Goal: Task Accomplishment & Management: Complete application form

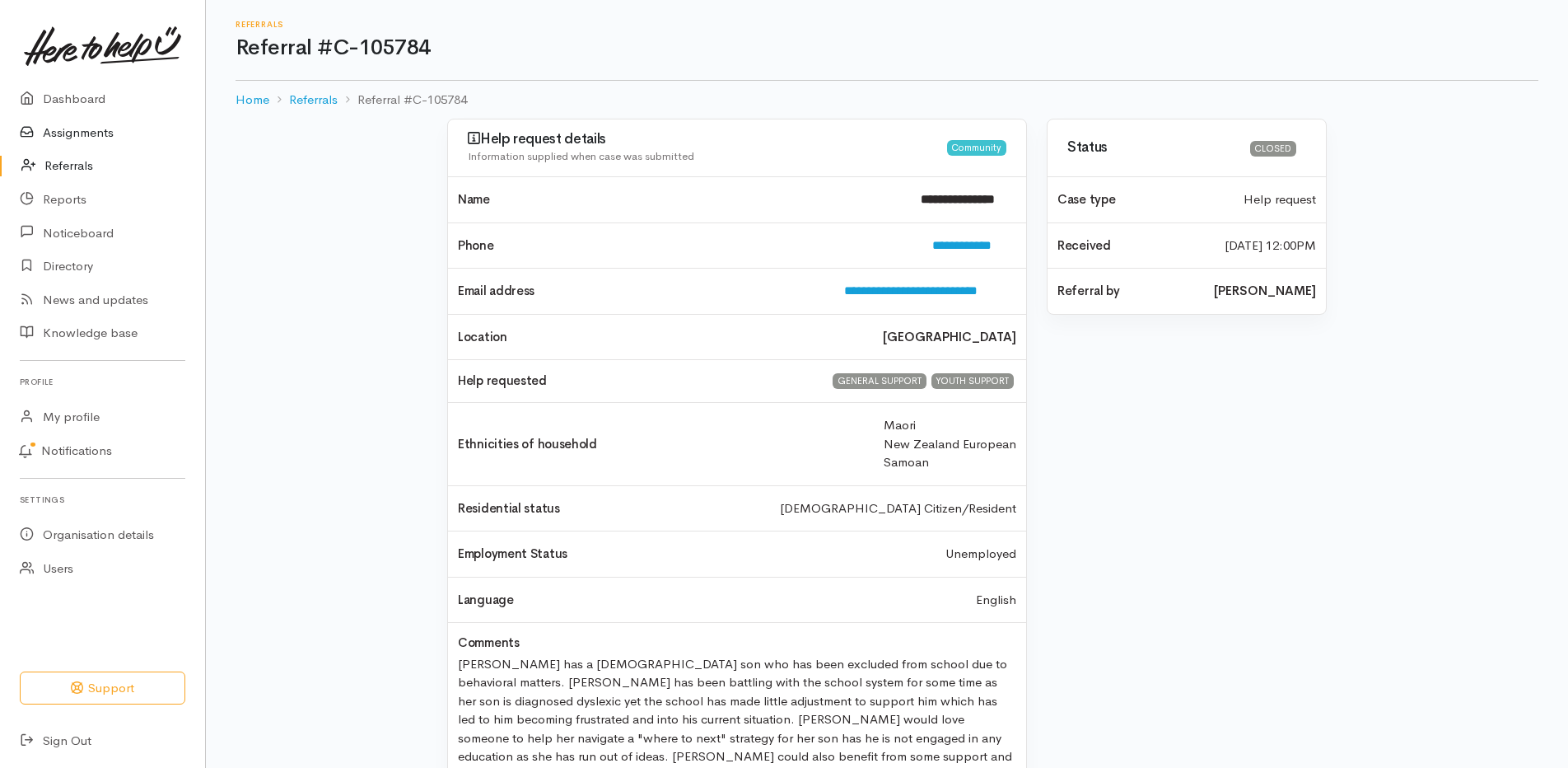
click at [91, 130] on link "Assignments" at bounding box center [102, 132] width 205 height 33
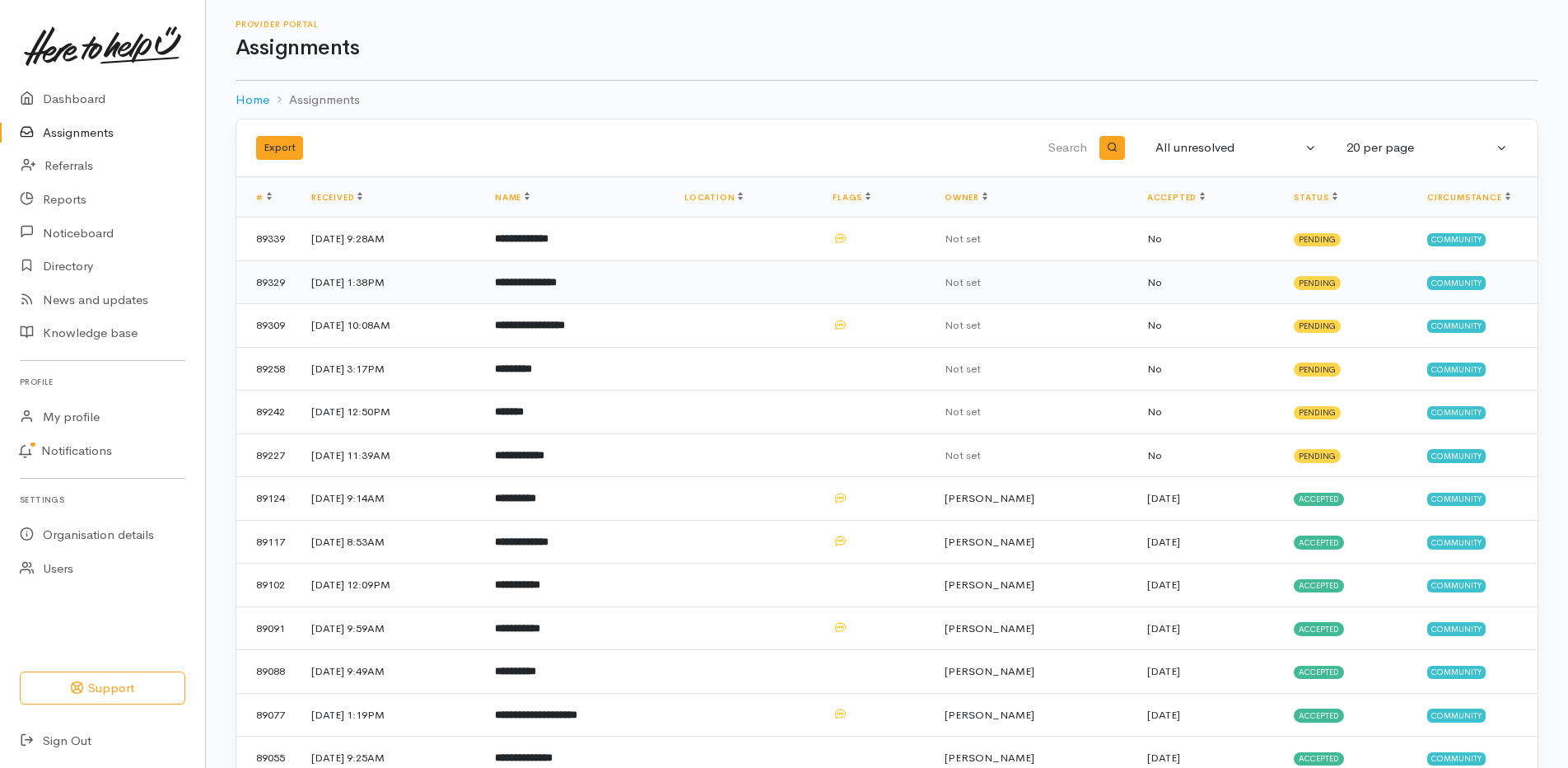
click at [557, 285] on b "**********" at bounding box center [526, 282] width 62 height 10
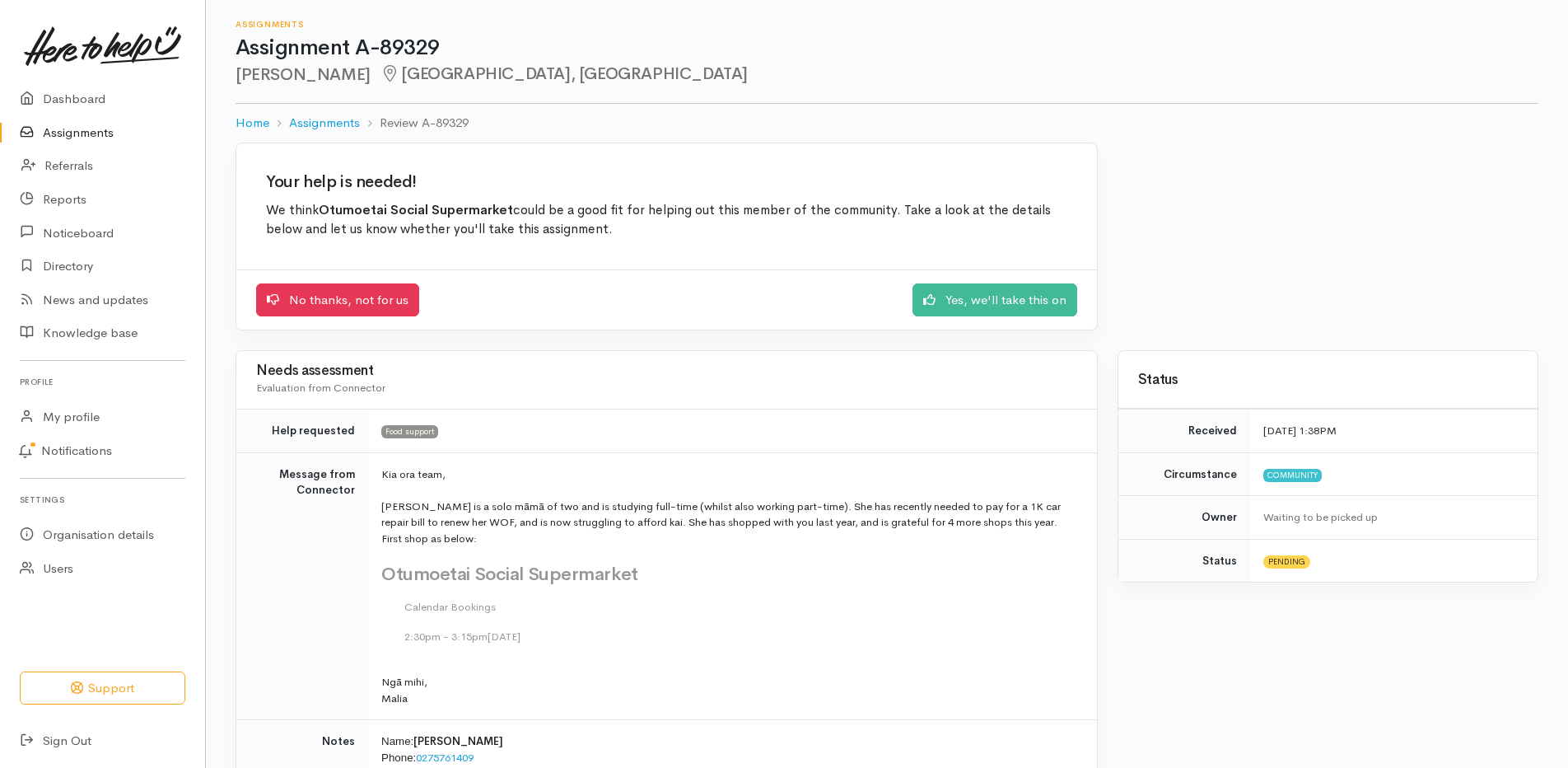
click at [971, 282] on div "No thanks, not for us Yes, we'll take this on" at bounding box center [667, 300] width 861 height 61
click at [975, 295] on link "Yes, we'll take this on" at bounding box center [995, 297] width 165 height 33
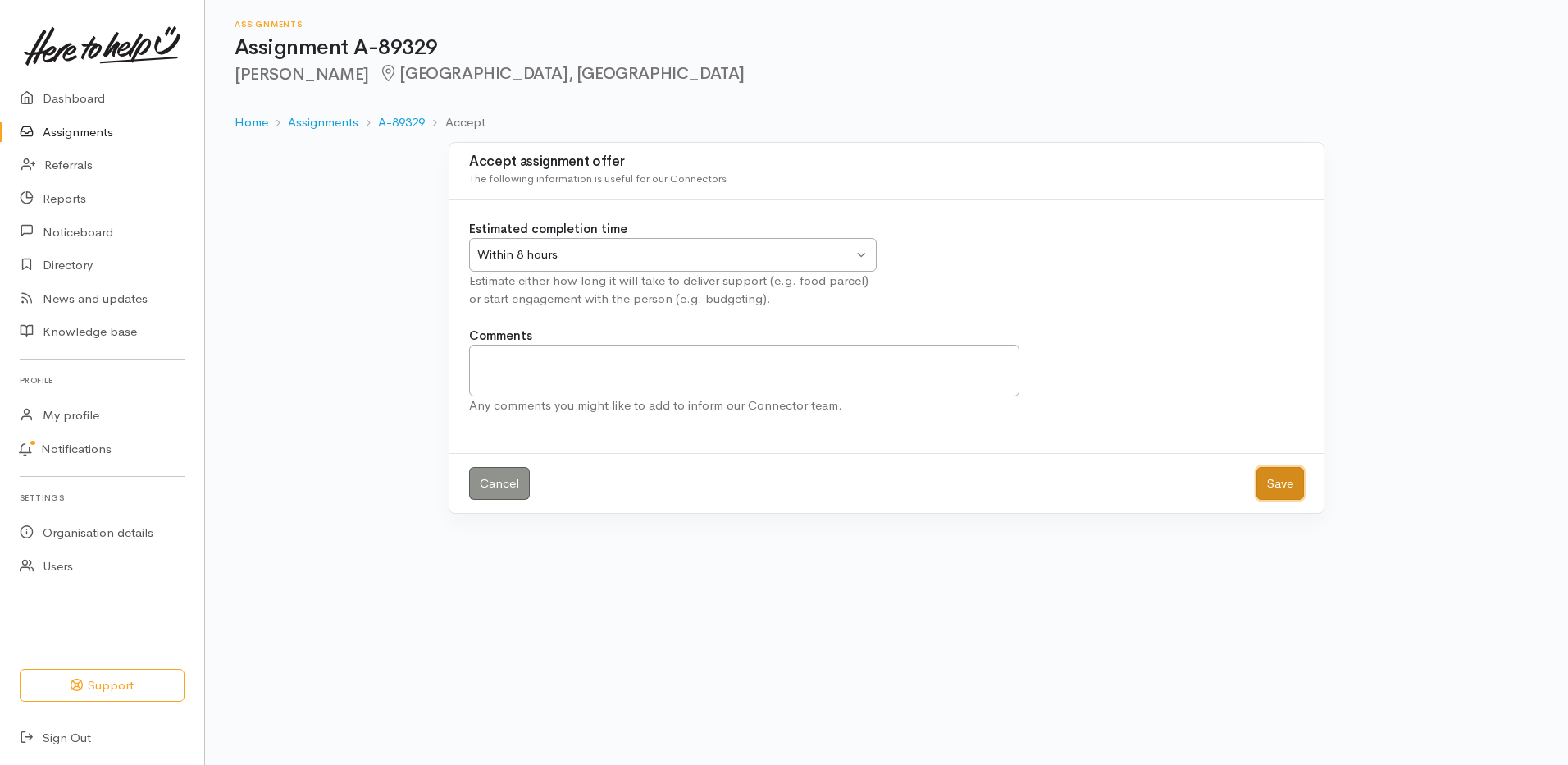
click at [1272, 488] on button "Save" at bounding box center [1281, 483] width 47 height 33
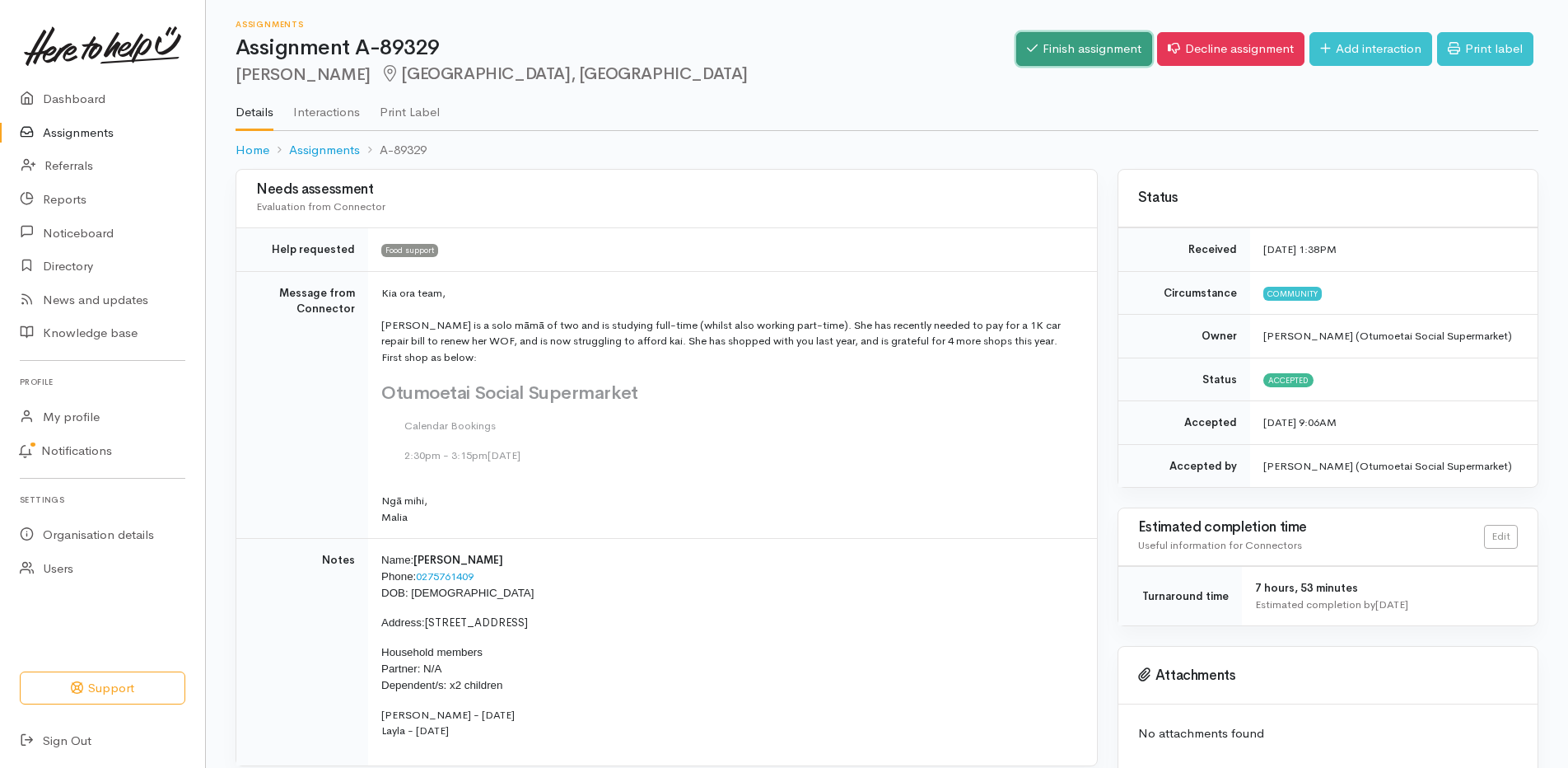
click at [1027, 51] on icon at bounding box center [1032, 48] width 10 height 12
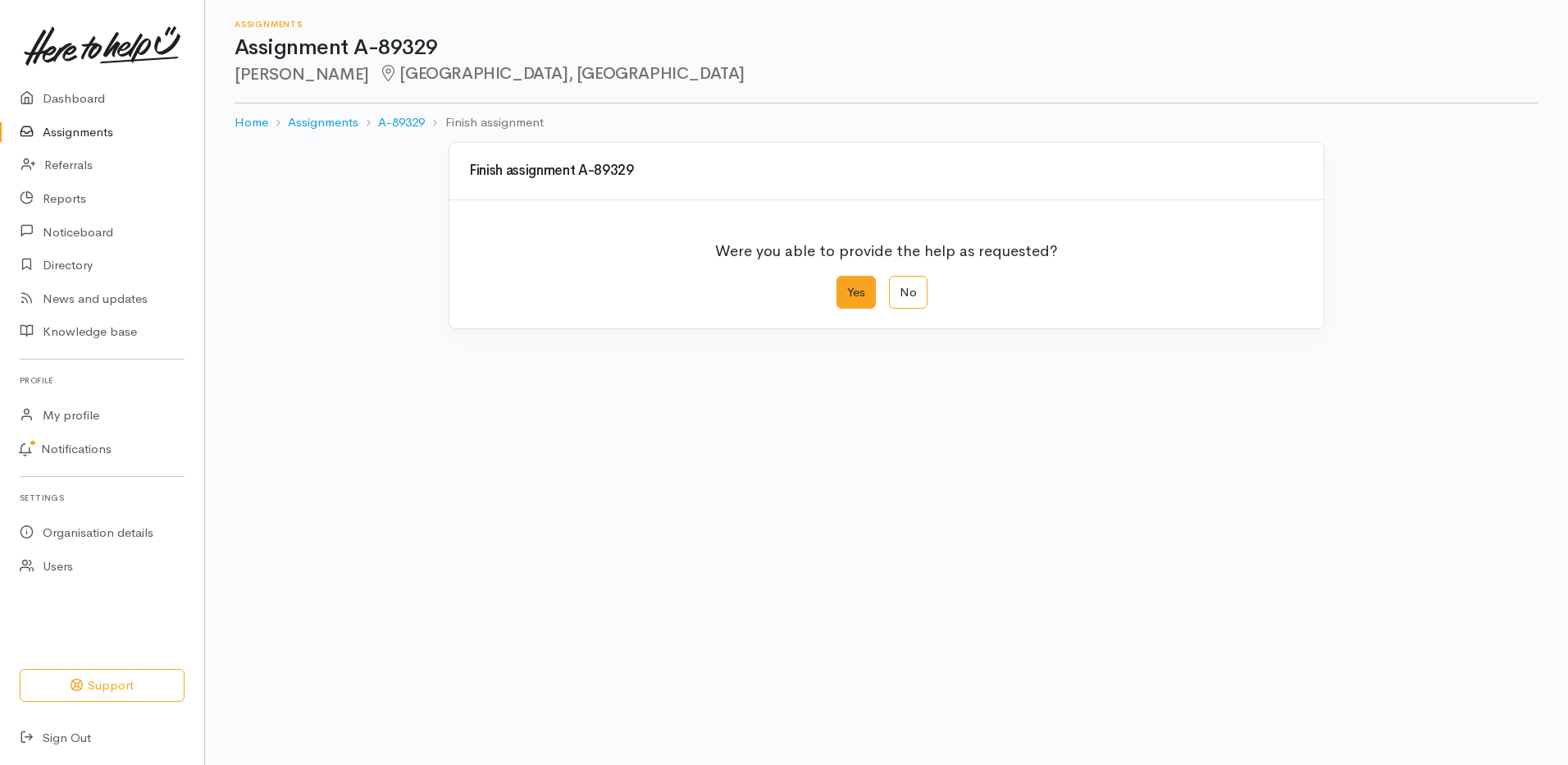
click at [861, 293] on label "Yes" at bounding box center [857, 292] width 40 height 33
click at [847, 287] on input "Yes" at bounding box center [841, 281] width 10 height 10
radio input "true"
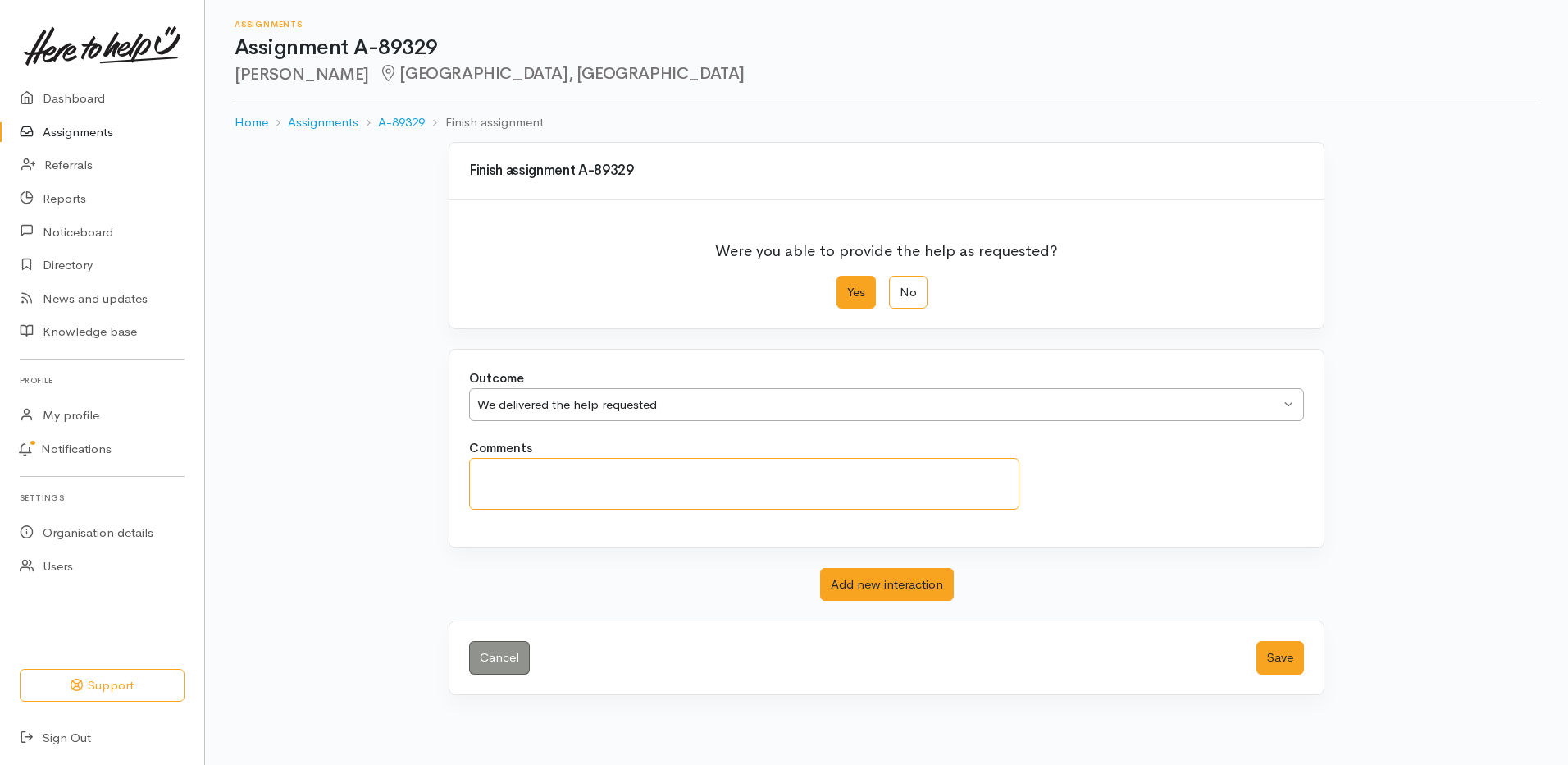
click at [764, 487] on textarea "Comments" at bounding box center [745, 483] width 550 height 51
drag, startPoint x: 581, startPoint y: 490, endPoint x: 397, endPoint y: 513, distance: 185.4
click at [397, 513] on div "Finish assignment A-89329 Were you able to provide the help as requested? Yes N…" at bounding box center [886, 429] width 1363 height 573
type textarea "attended"
click at [1282, 664] on button "Save" at bounding box center [1281, 657] width 47 height 33
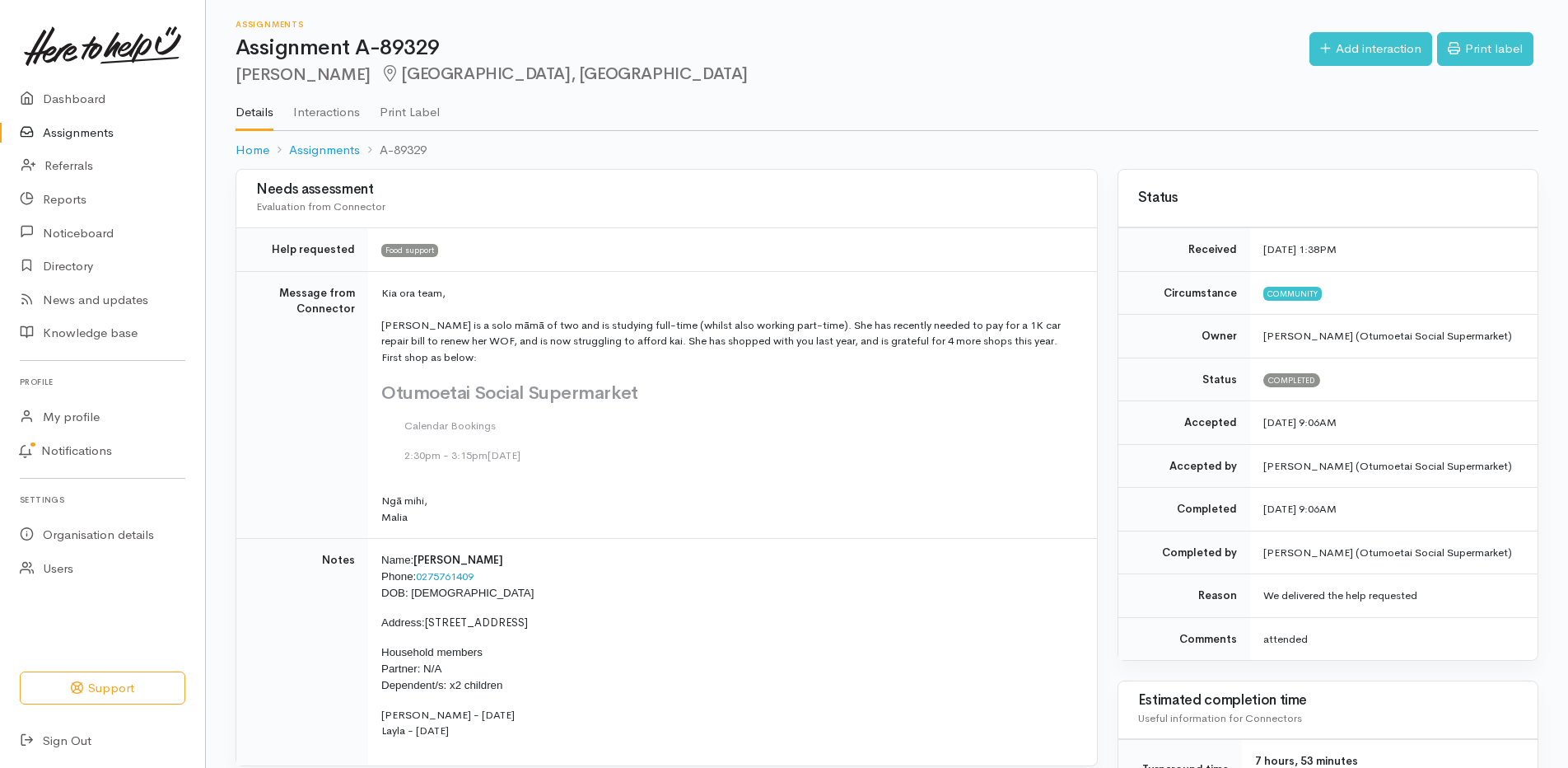
click at [86, 137] on link "Assignments" at bounding box center [102, 132] width 205 height 33
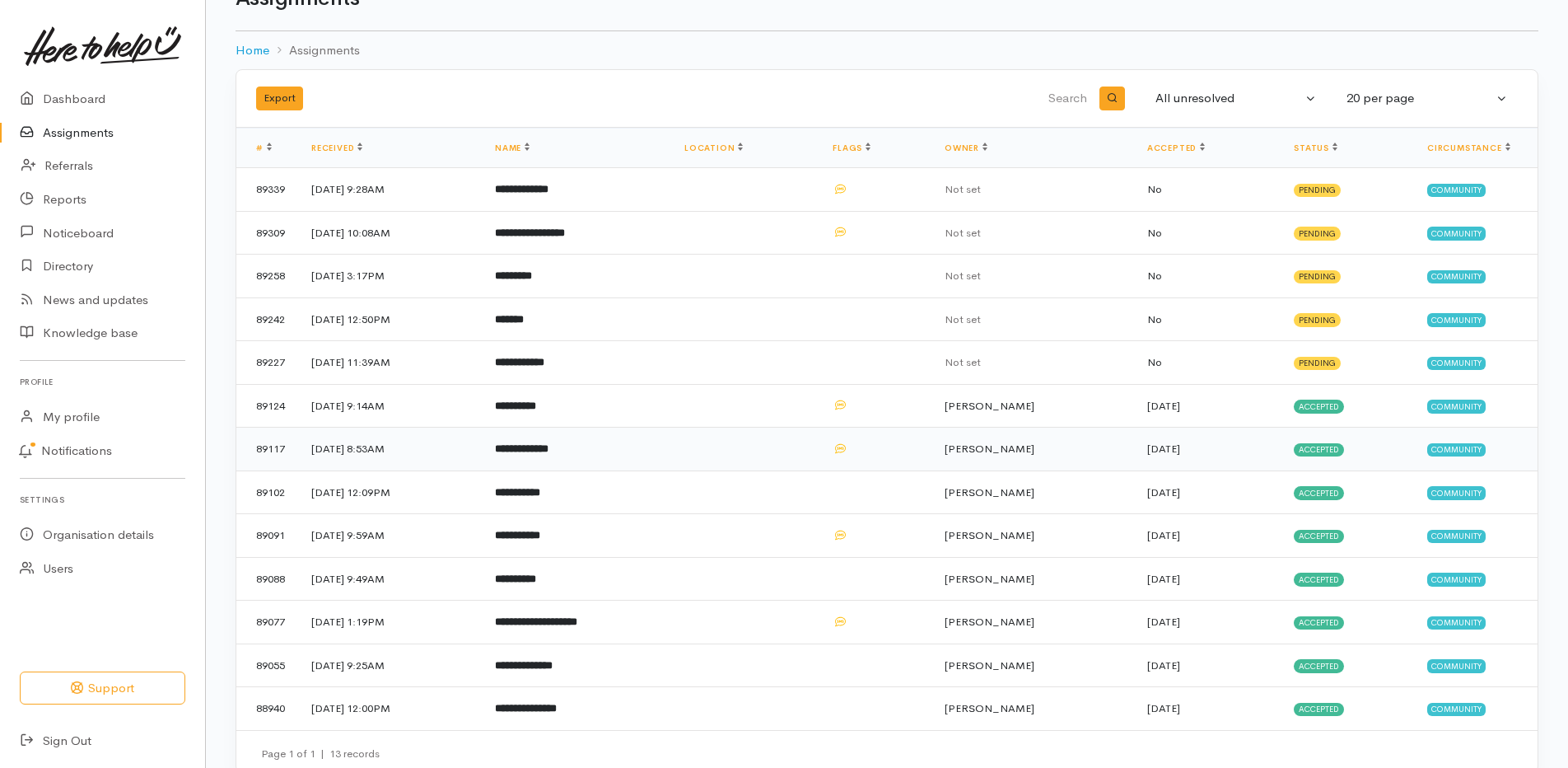
scroll to position [74, 0]
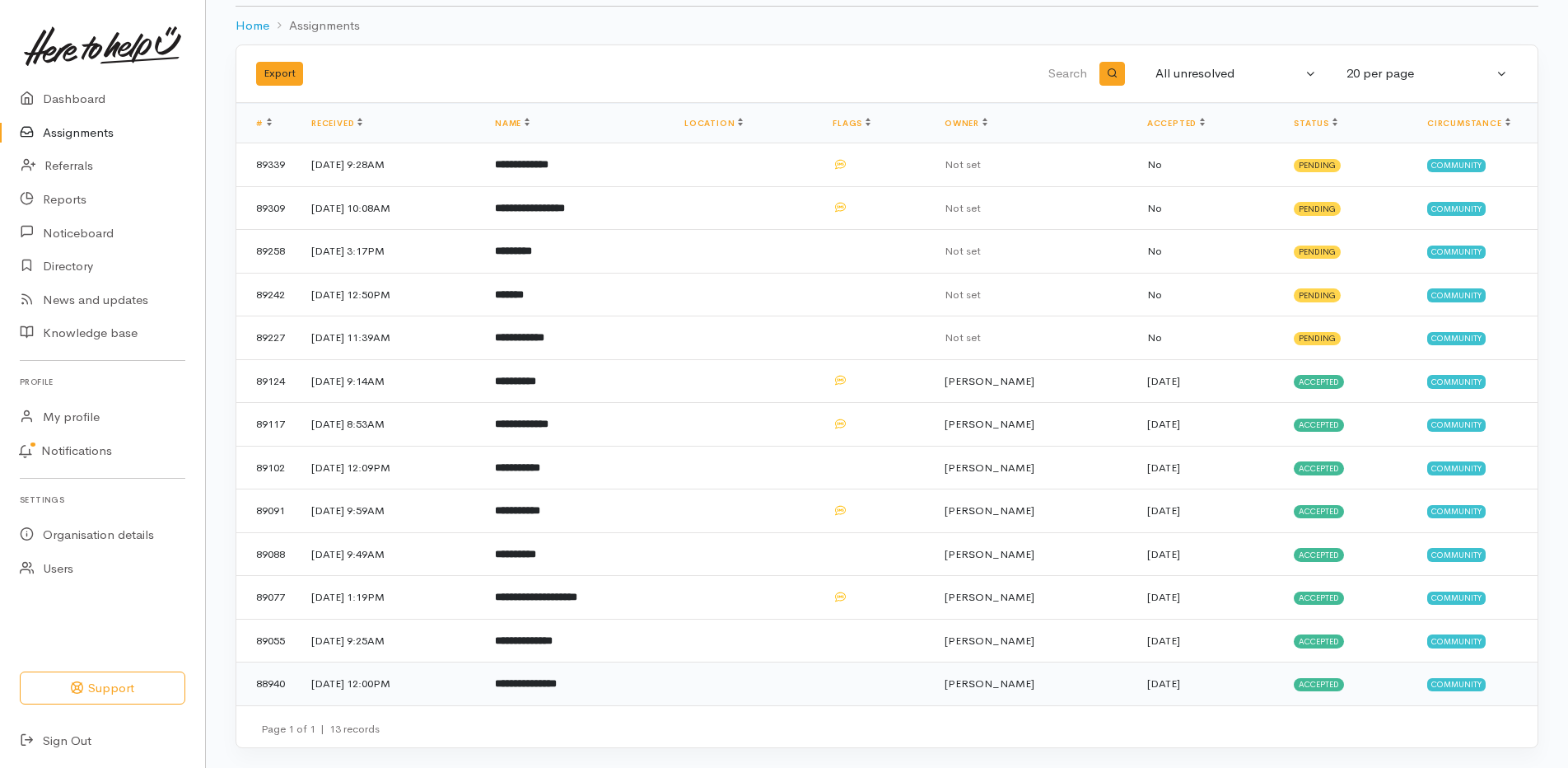
click at [557, 685] on b "**********" at bounding box center [526, 683] width 62 height 10
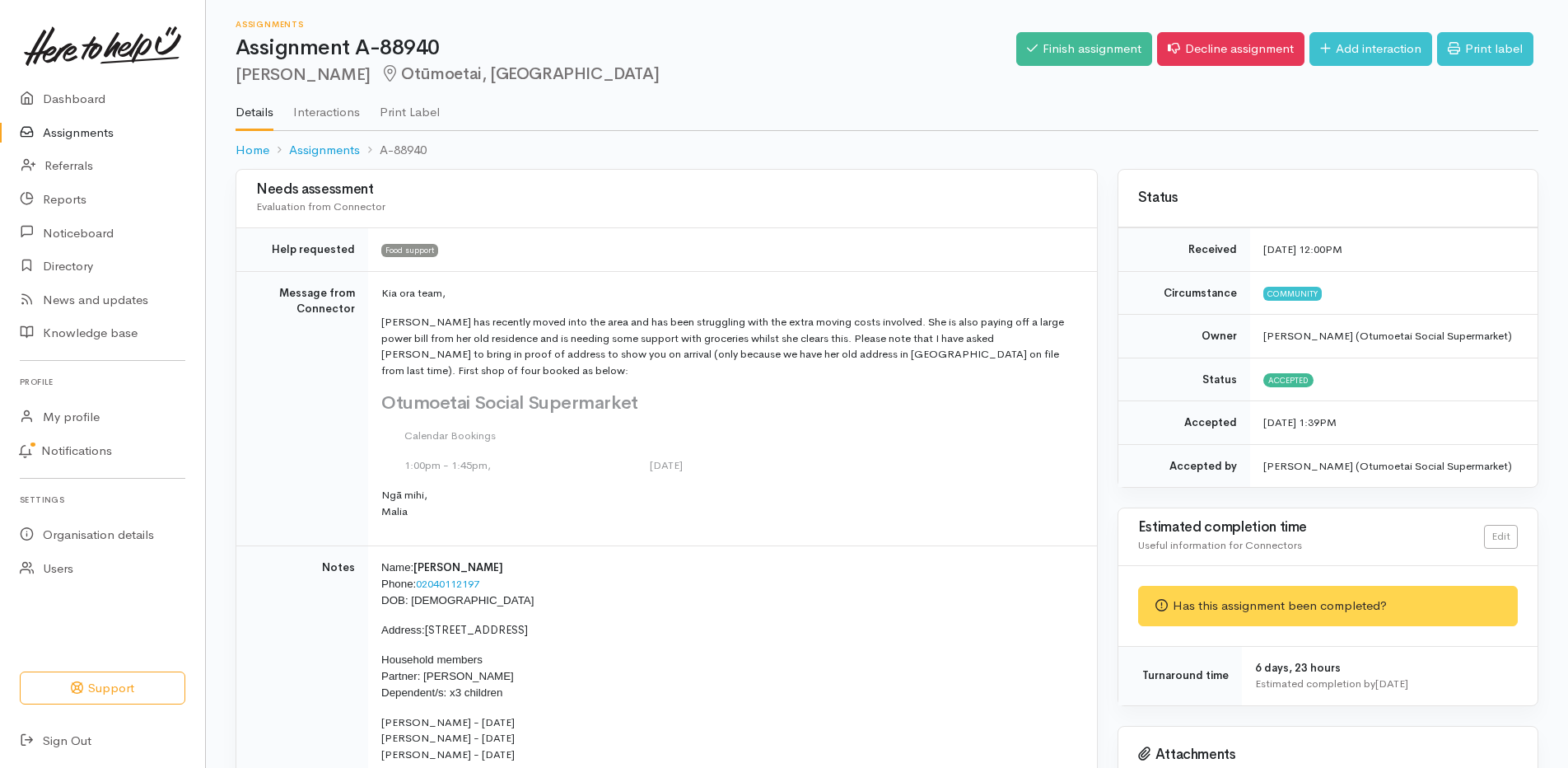
click at [109, 134] on link "Assignments" at bounding box center [102, 132] width 205 height 33
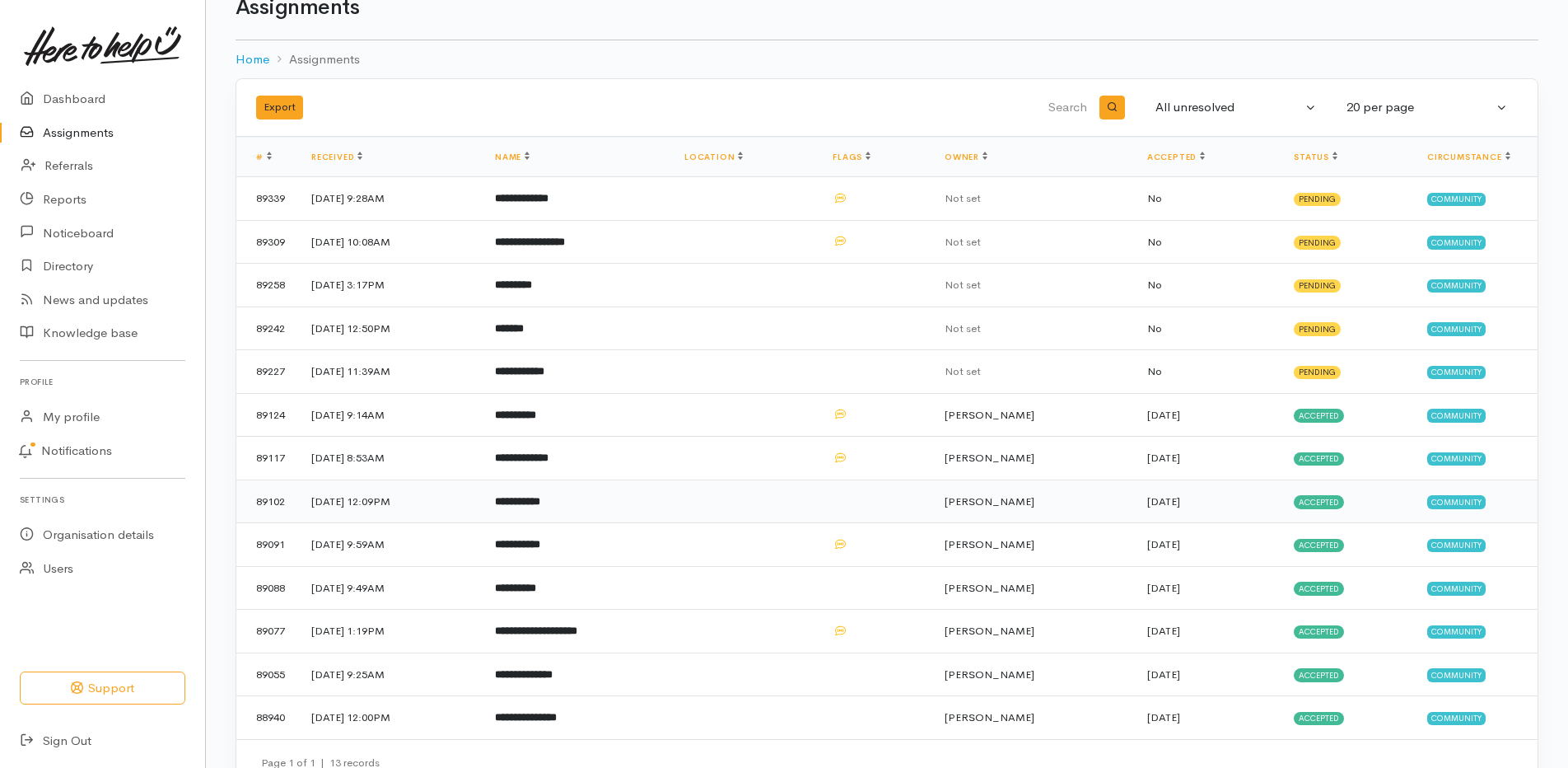
scroll to position [74, 0]
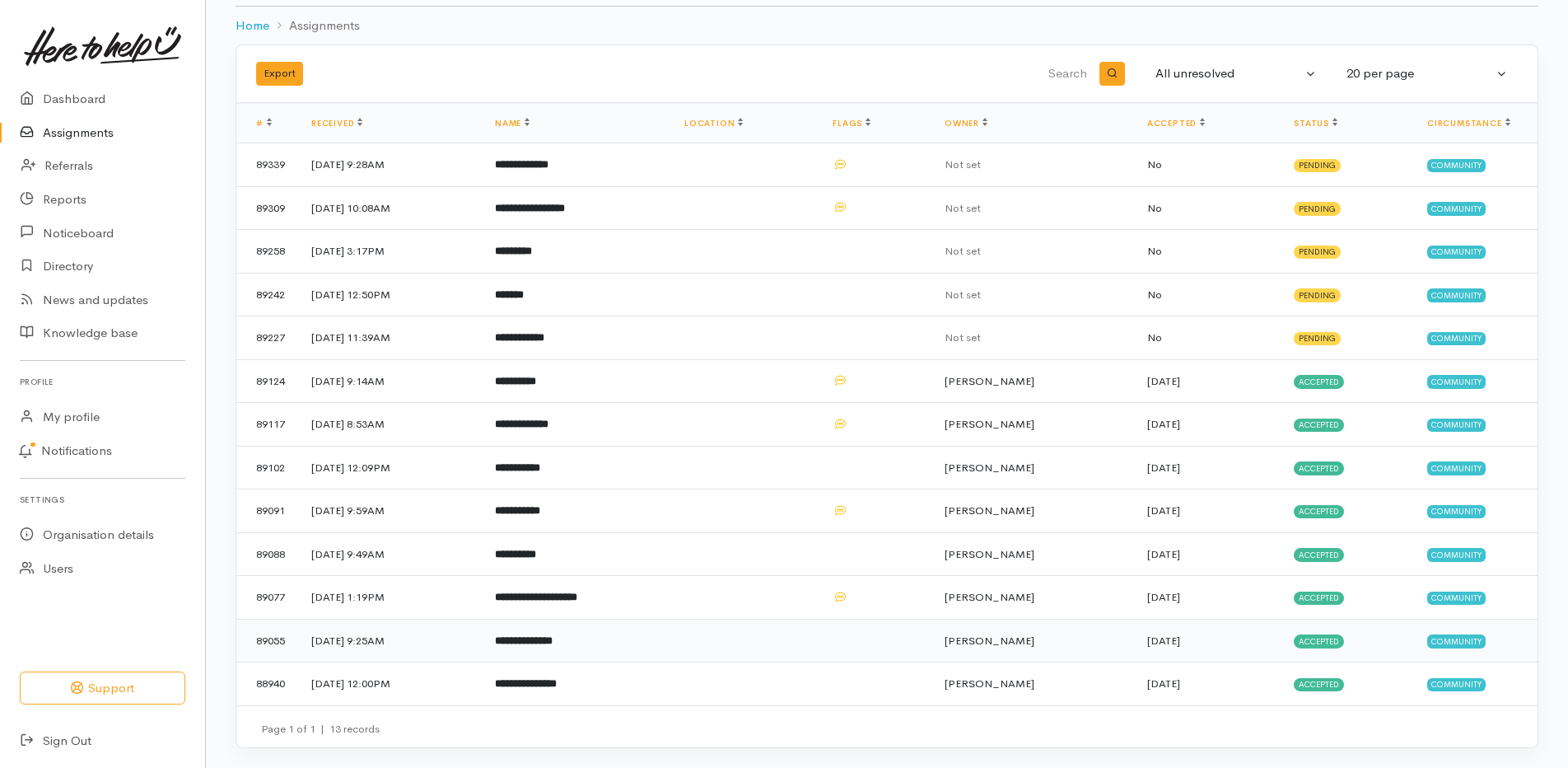
click at [553, 637] on b "**********" at bounding box center [524, 640] width 58 height 10
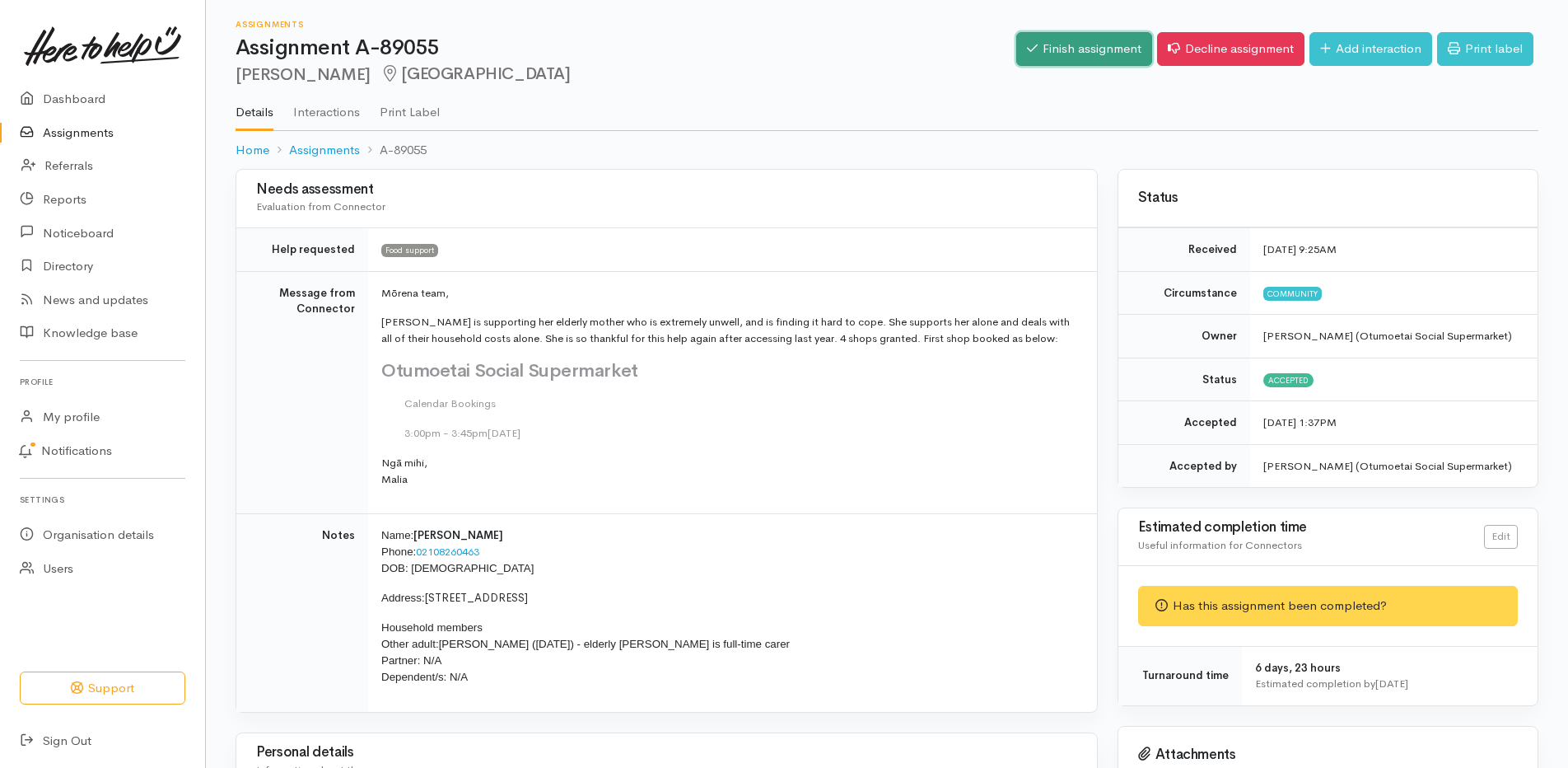
click at [1028, 46] on link "Finish assignment" at bounding box center [1084, 49] width 136 height 33
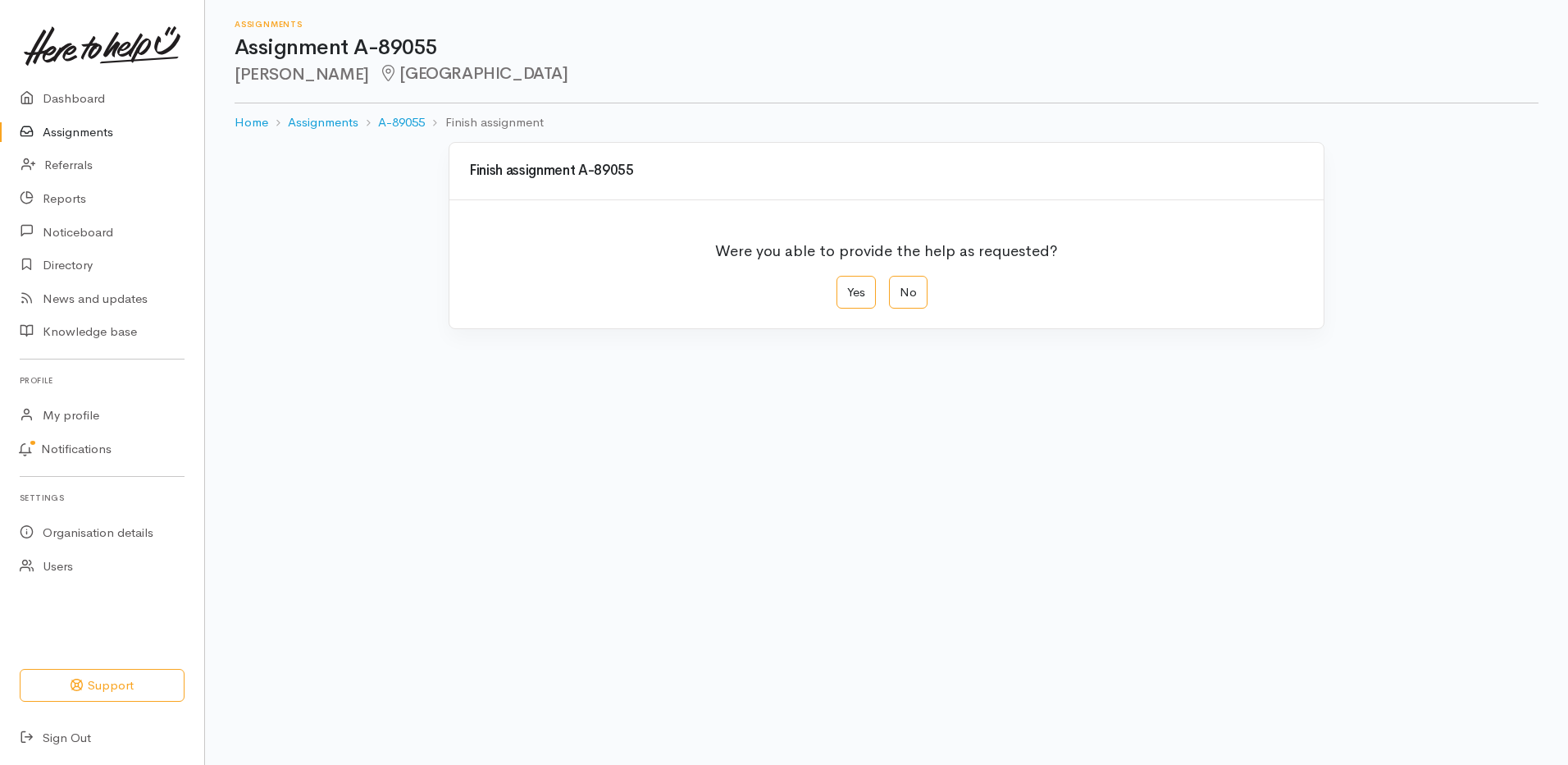
drag, startPoint x: 856, startPoint y: 298, endPoint x: 801, endPoint y: 462, distance: 173.0
click at [855, 297] on label "Yes" at bounding box center [857, 292] width 40 height 33
click at [847, 287] on input "Yes" at bounding box center [841, 281] width 10 height 10
radio input "true"
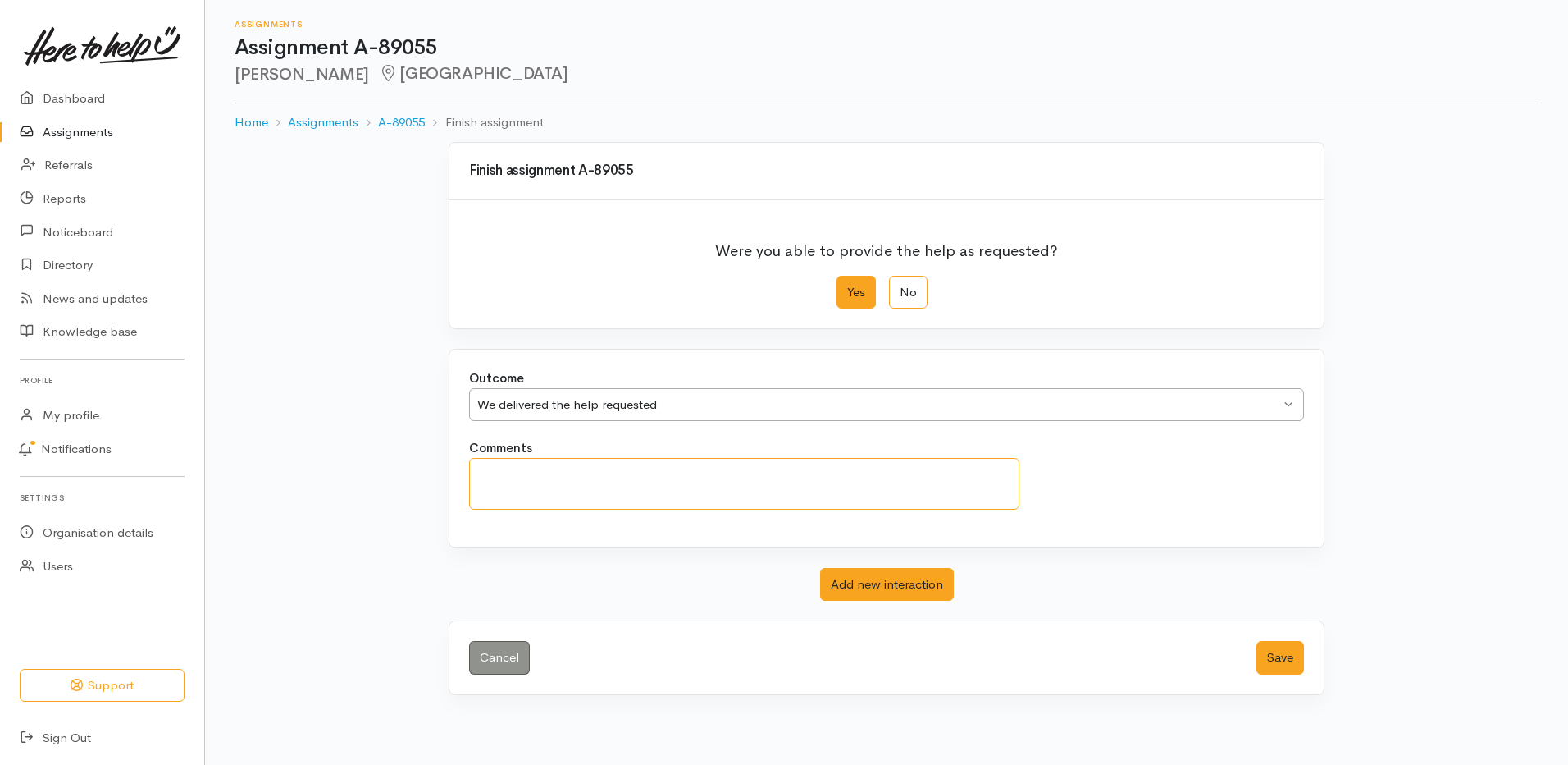
click at [757, 482] on textarea "Comments" at bounding box center [745, 483] width 550 height 51
paste textarea "attended"
type textarea "attended"
click at [1276, 656] on button "Save" at bounding box center [1281, 657] width 47 height 33
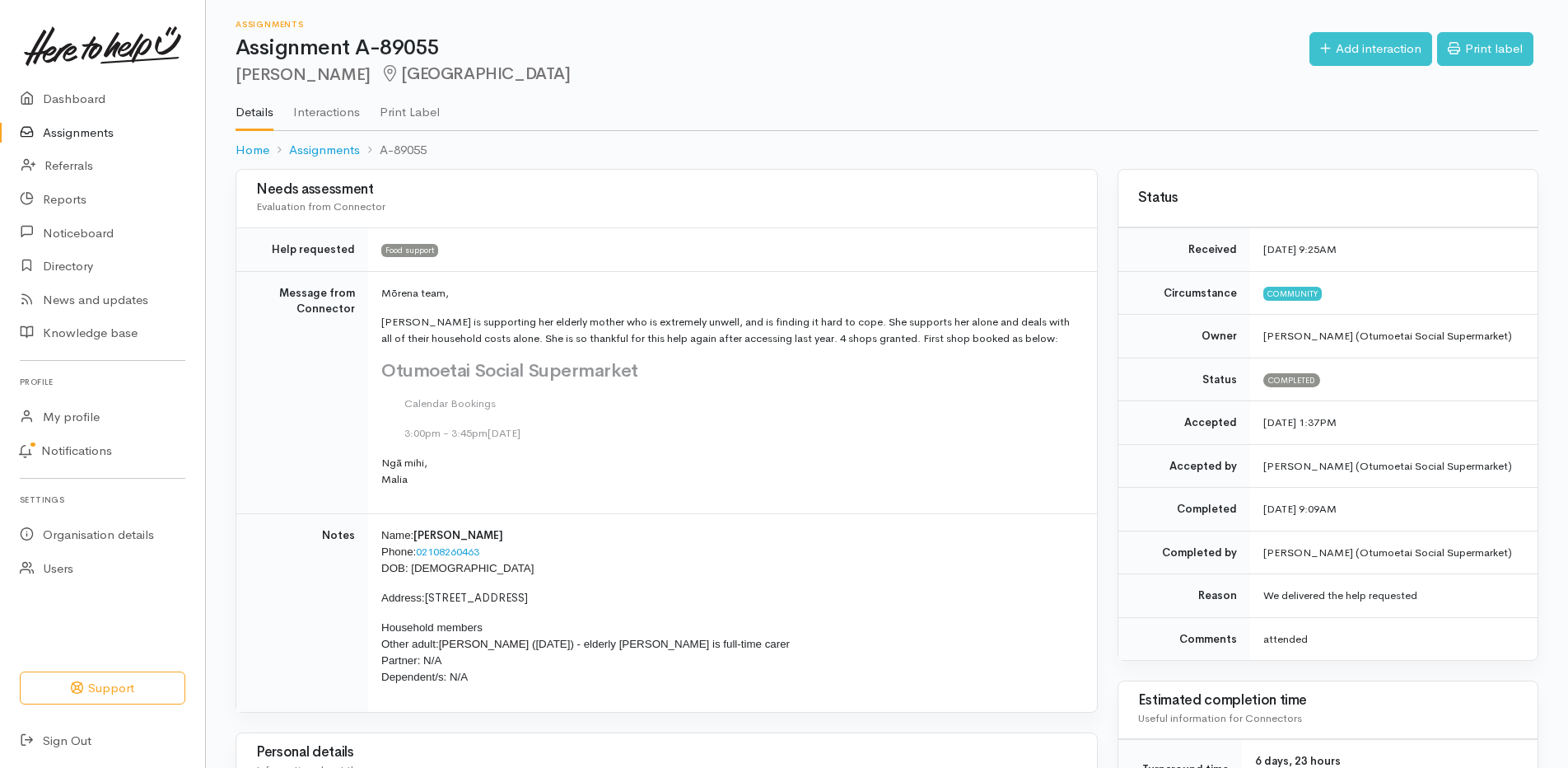
click at [90, 130] on link "Assignments" at bounding box center [102, 132] width 205 height 33
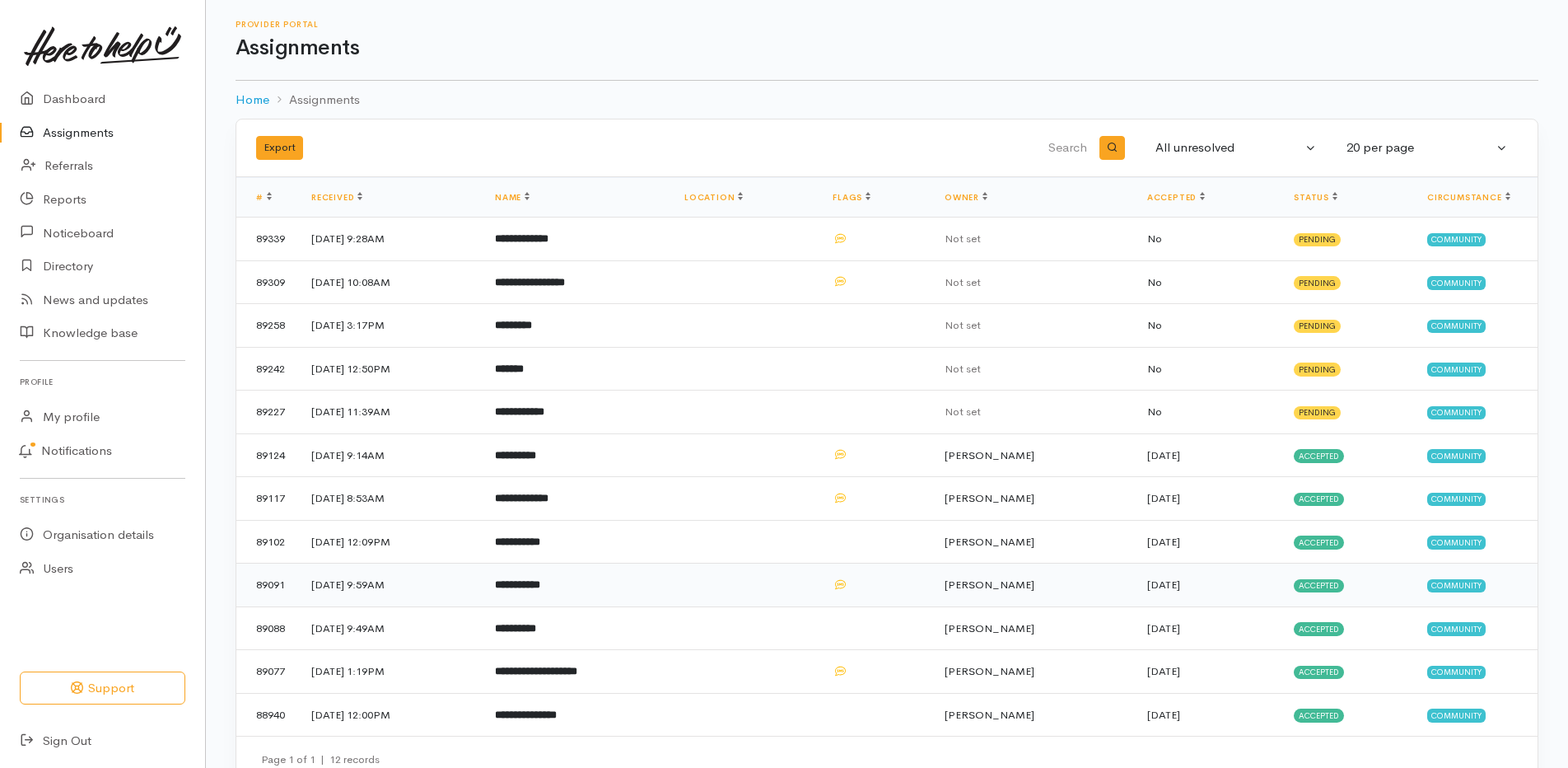
scroll to position [31, 0]
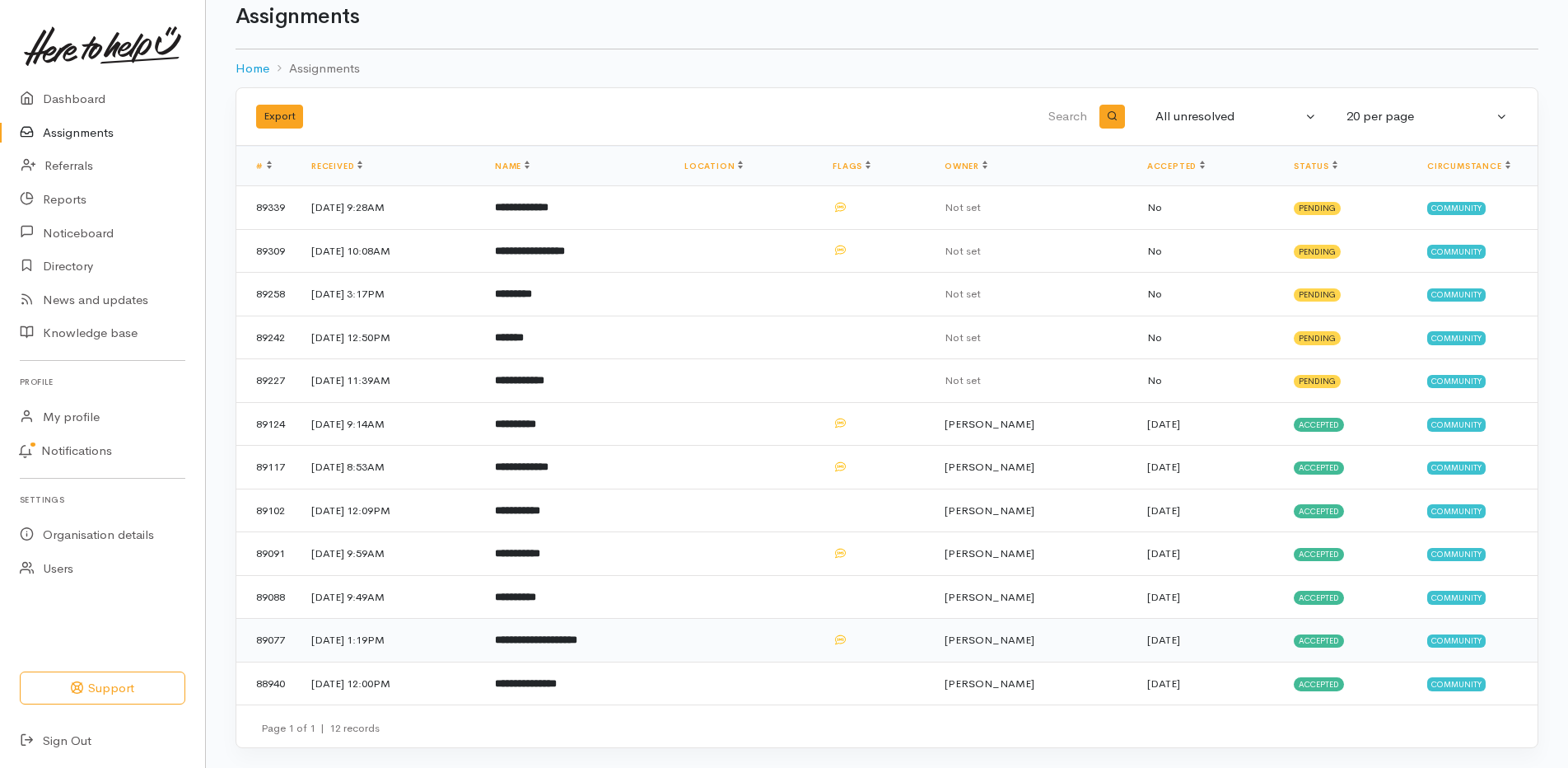
click at [577, 641] on b "**********" at bounding box center [536, 639] width 82 height 10
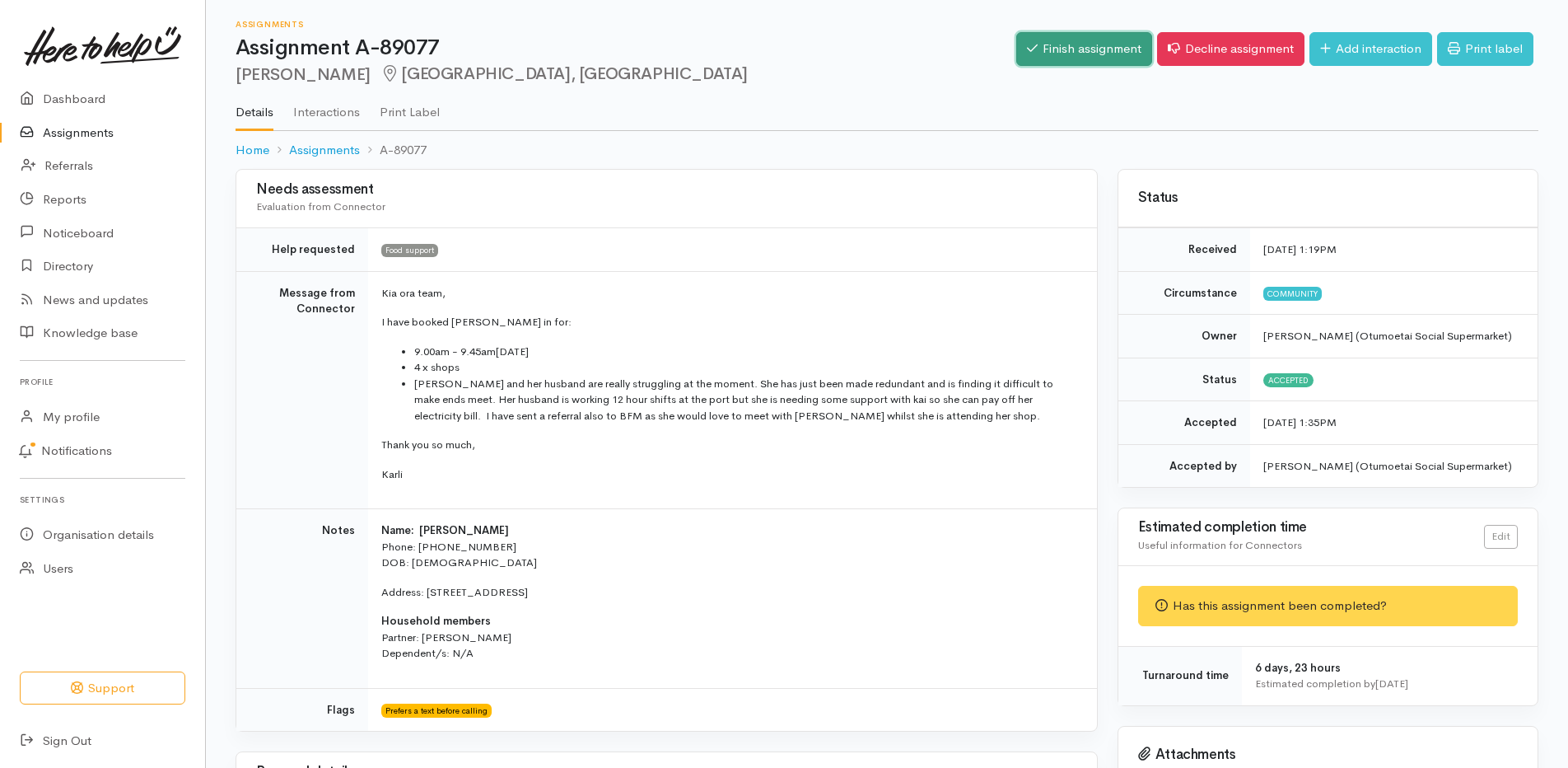
drag, startPoint x: 1053, startPoint y: 47, endPoint x: 1038, endPoint y: 56, distance: 17.5
click at [1052, 47] on link "Finish assignment" at bounding box center [1084, 49] width 136 height 33
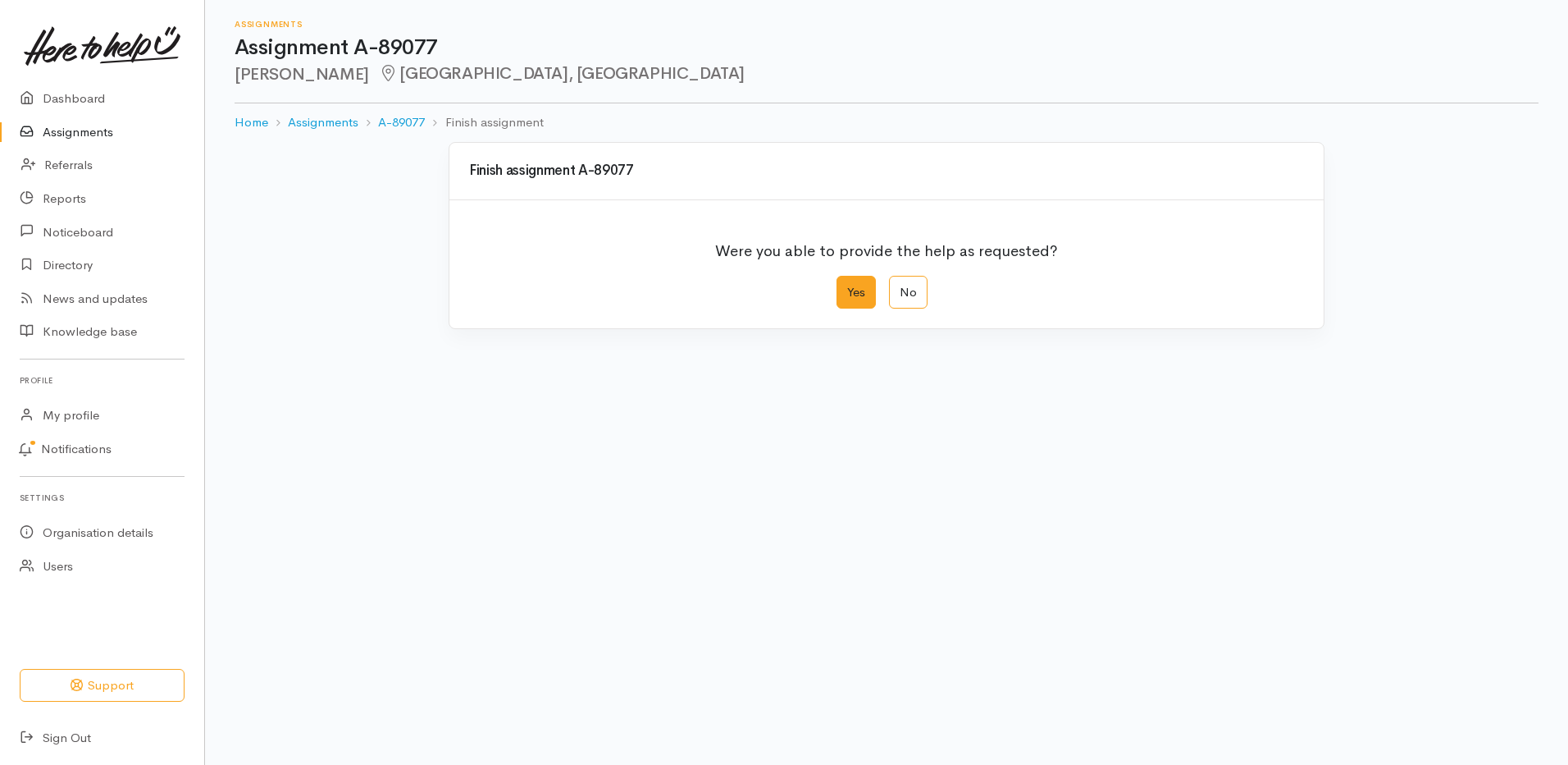
drag, startPoint x: 0, startPoint y: 0, endPoint x: 863, endPoint y: 297, distance: 912.7
click at [863, 297] on label "Yes" at bounding box center [857, 292] width 40 height 33
click at [847, 287] on input "Yes" at bounding box center [841, 281] width 10 height 10
radio input "true"
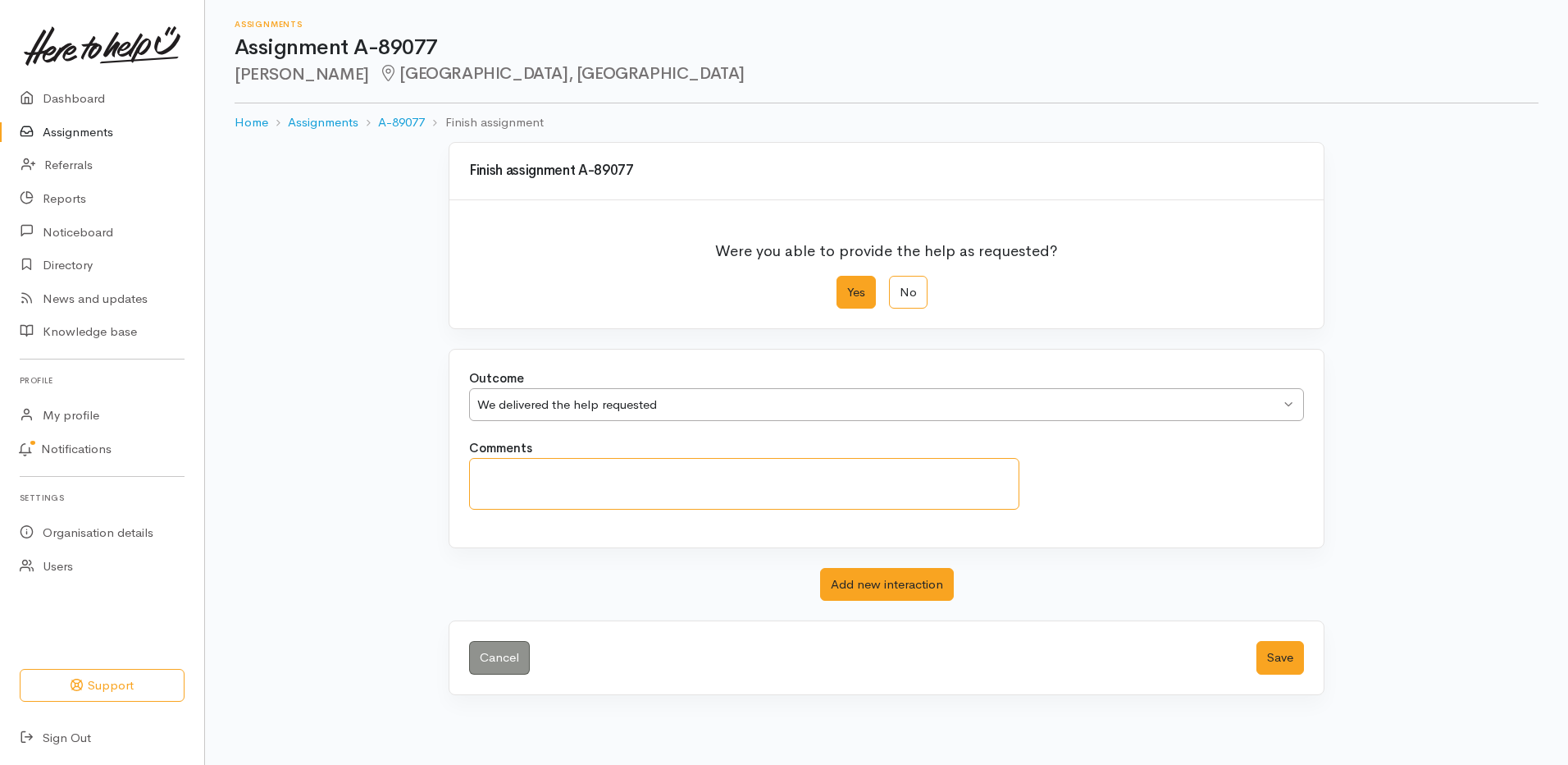
click at [642, 490] on textarea "Comments" at bounding box center [745, 483] width 550 height 51
paste textarea "attended"
type textarea "attended"
click at [1279, 657] on button "Save" at bounding box center [1281, 657] width 47 height 33
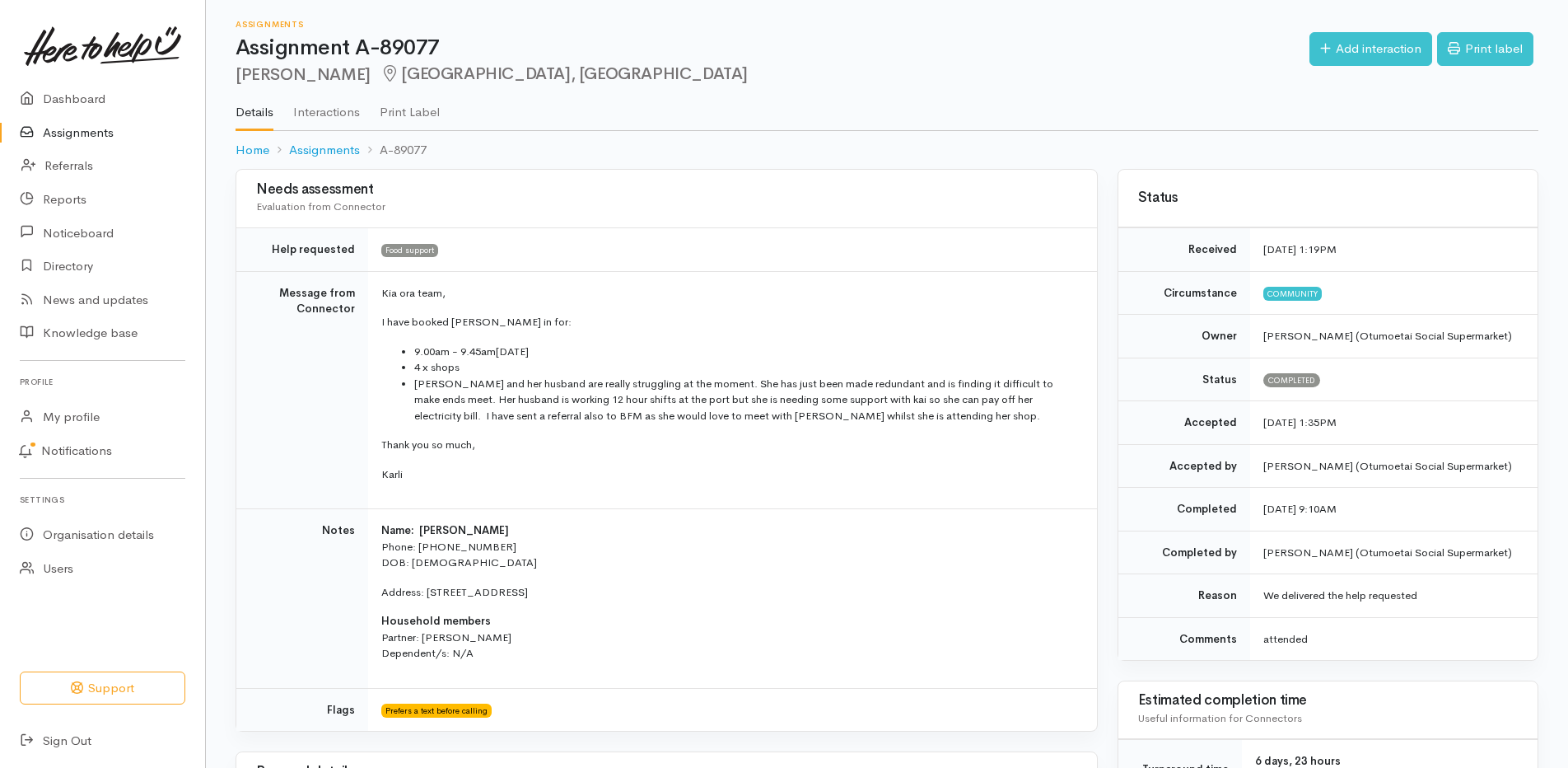
drag, startPoint x: 0, startPoint y: 0, endPoint x: 101, endPoint y: 133, distance: 167.0
click at [101, 133] on link "Assignments" at bounding box center [102, 132] width 205 height 33
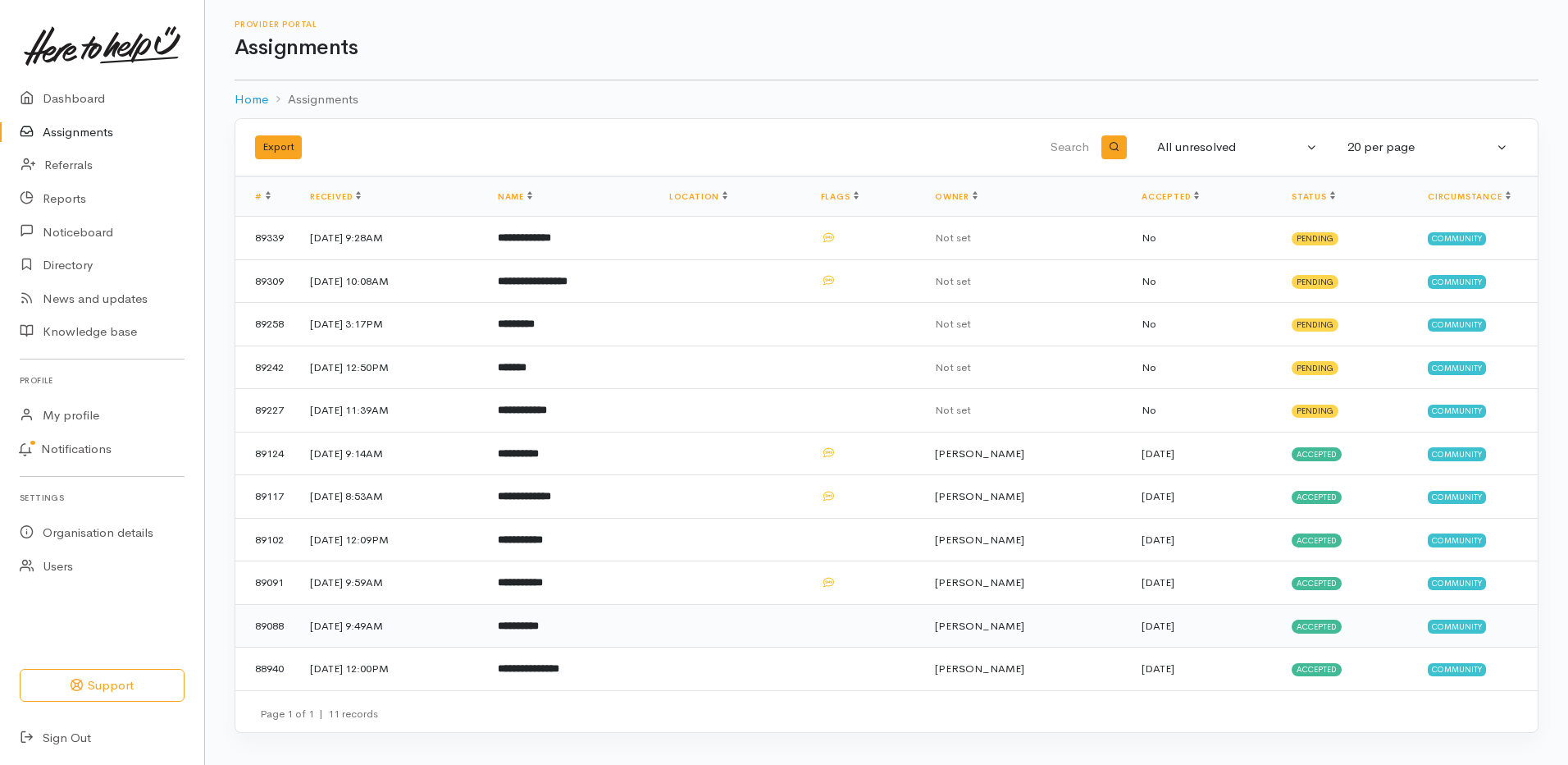
click at [539, 621] on b "**********" at bounding box center [518, 625] width 41 height 10
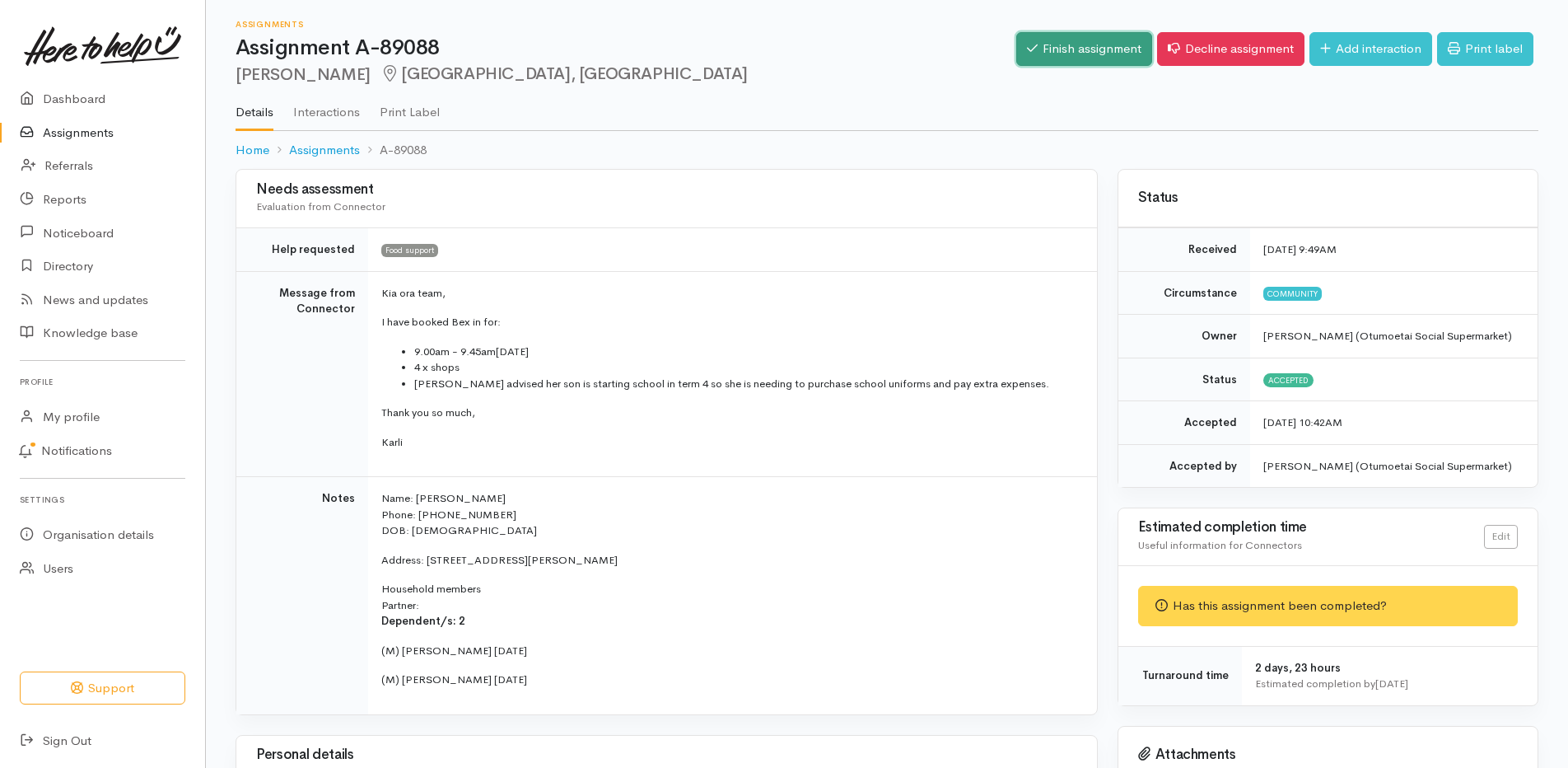
click at [1098, 51] on link "Finish assignment" at bounding box center [1084, 49] width 136 height 33
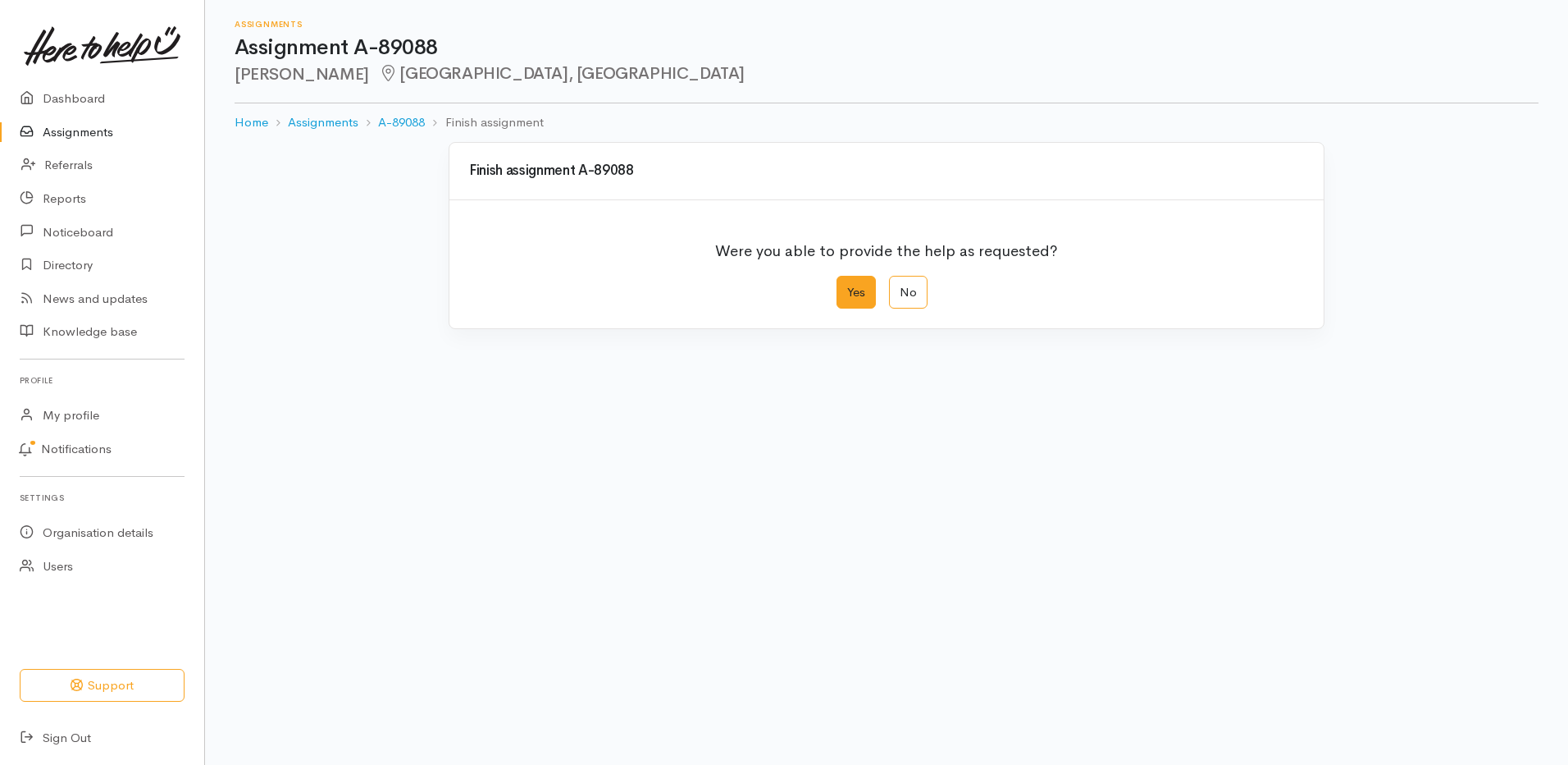
click at [862, 288] on label "Yes" at bounding box center [857, 292] width 40 height 33
click at [847, 287] on input "Yes" at bounding box center [841, 281] width 10 height 10
radio input "true"
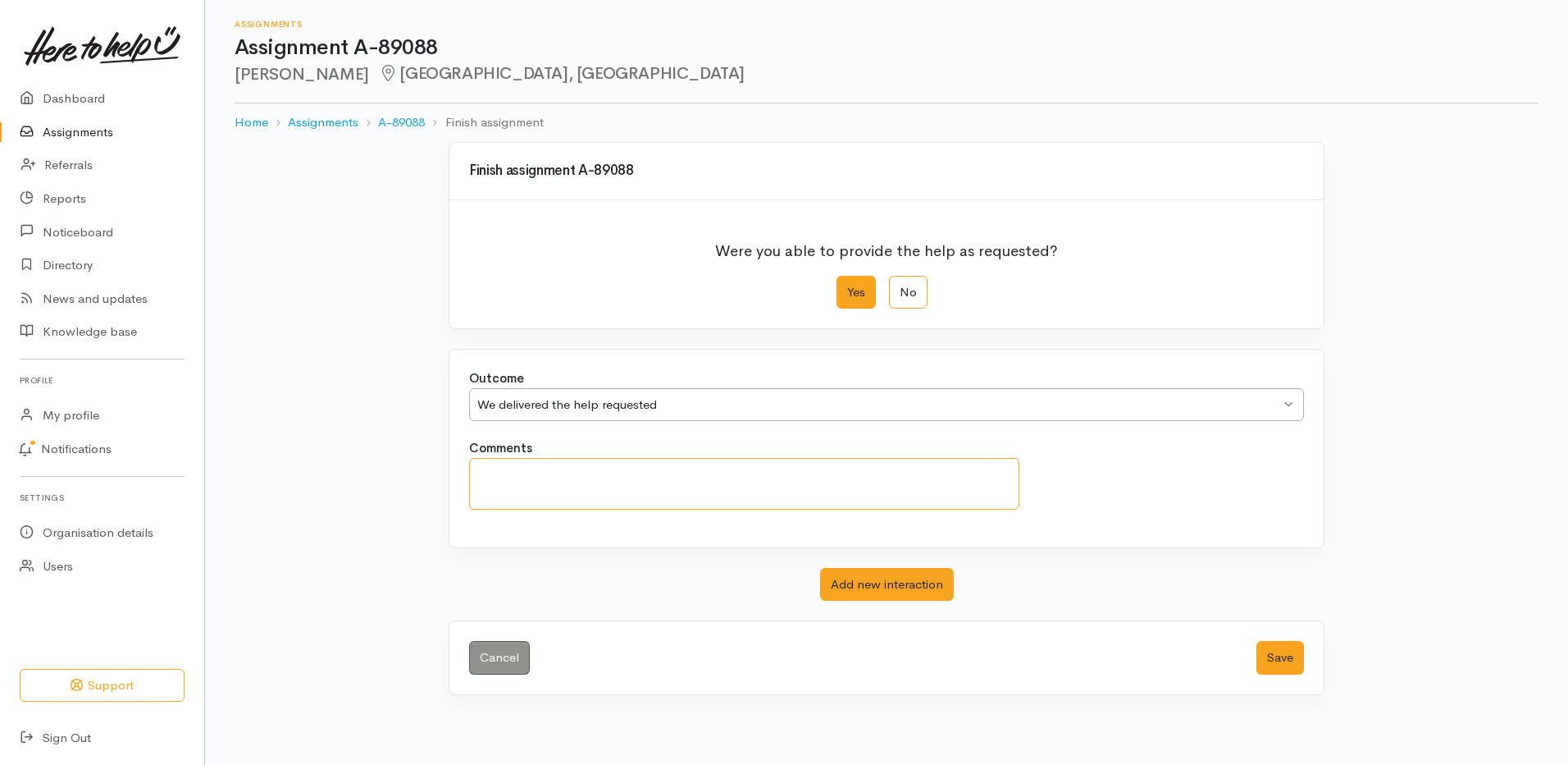
click at [876, 481] on textarea "Comments" at bounding box center [745, 483] width 550 height 51
paste textarea "attended"
type textarea "attended"
click at [1285, 651] on button "Save" at bounding box center [1281, 657] width 47 height 33
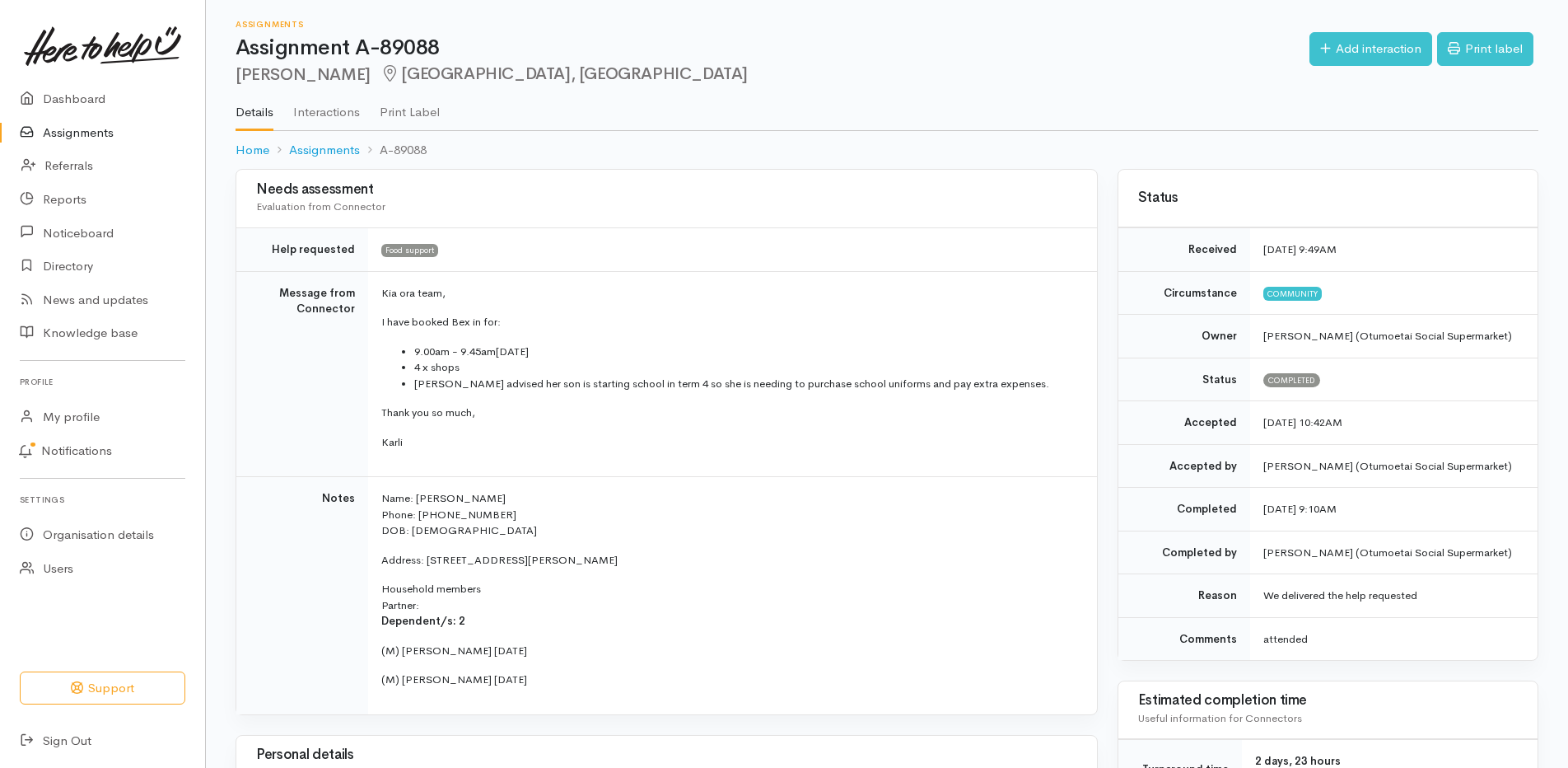
click at [106, 135] on link "Assignments" at bounding box center [102, 132] width 205 height 33
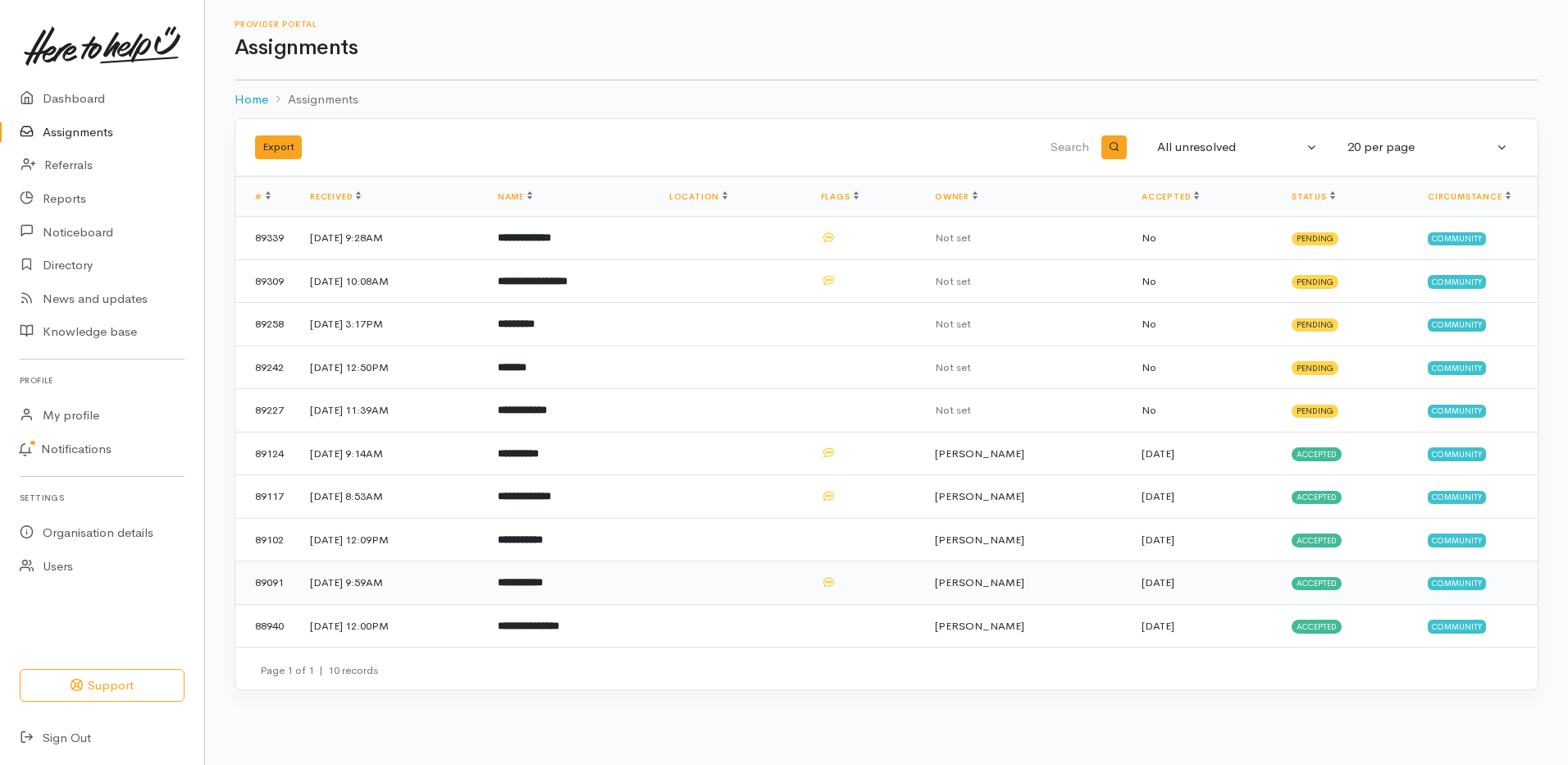
click at [543, 585] on b "**********" at bounding box center [521, 582] width 46 height 10
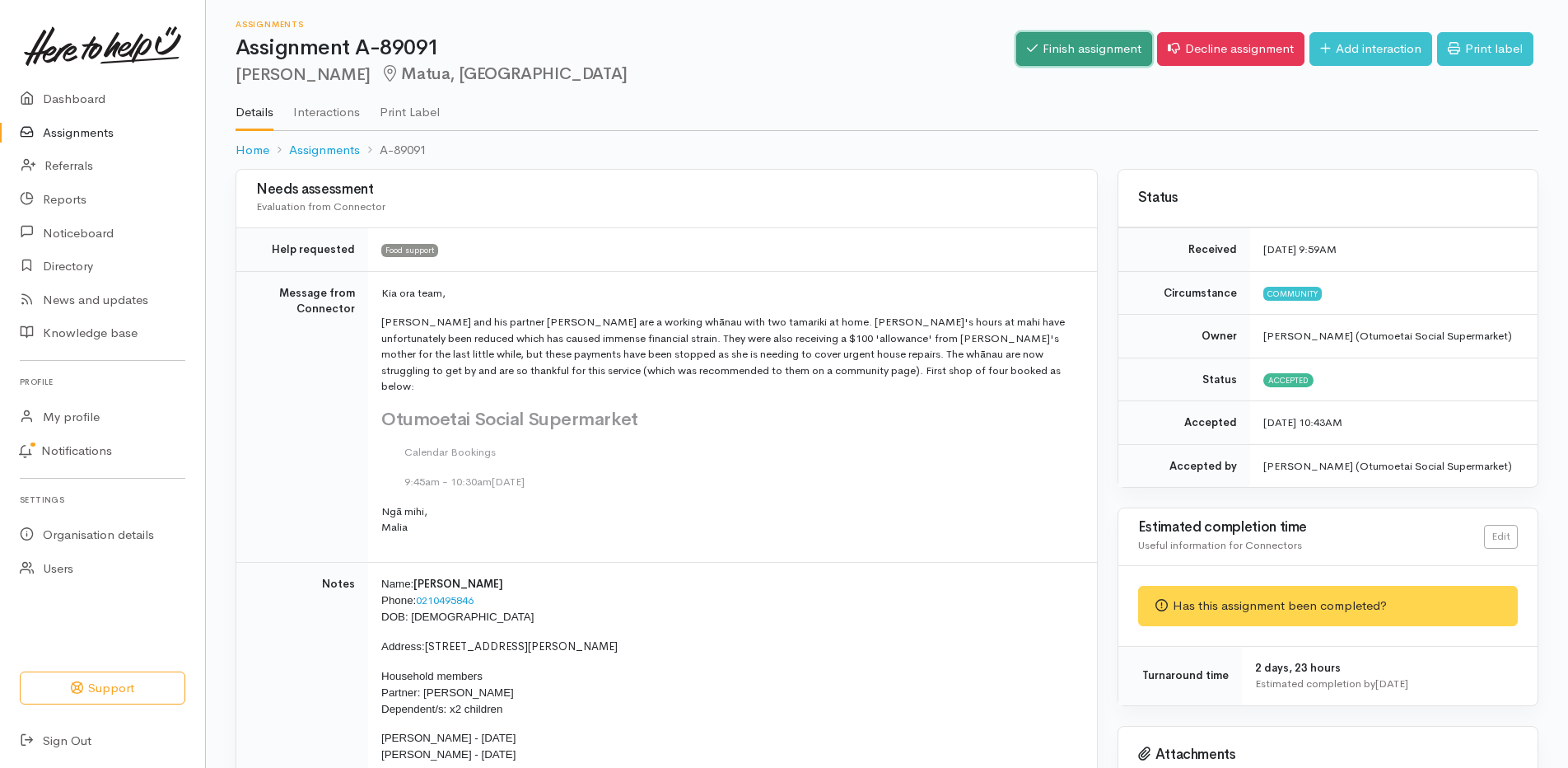
drag, startPoint x: 1078, startPoint y: 46, endPoint x: 1030, endPoint y: 92, distance: 66.5
click at [1077, 46] on link "Finish assignment" at bounding box center [1084, 49] width 136 height 33
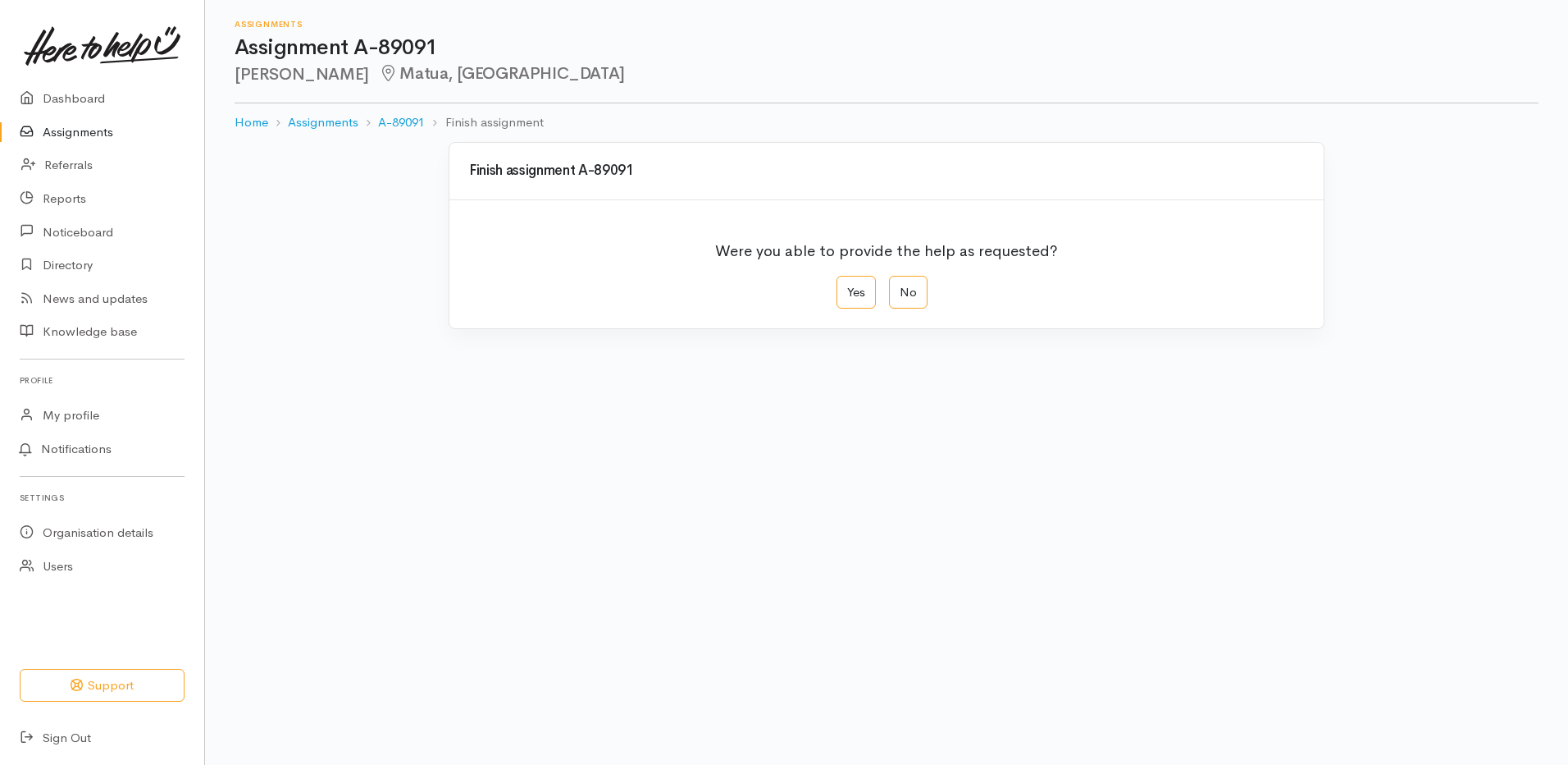
drag, startPoint x: 0, startPoint y: 0, endPoint x: 833, endPoint y: 321, distance: 892.7
click at [852, 294] on label "Yes" at bounding box center [857, 292] width 40 height 33
click at [847, 287] on input "Yes" at bounding box center [841, 281] width 10 height 10
radio input "true"
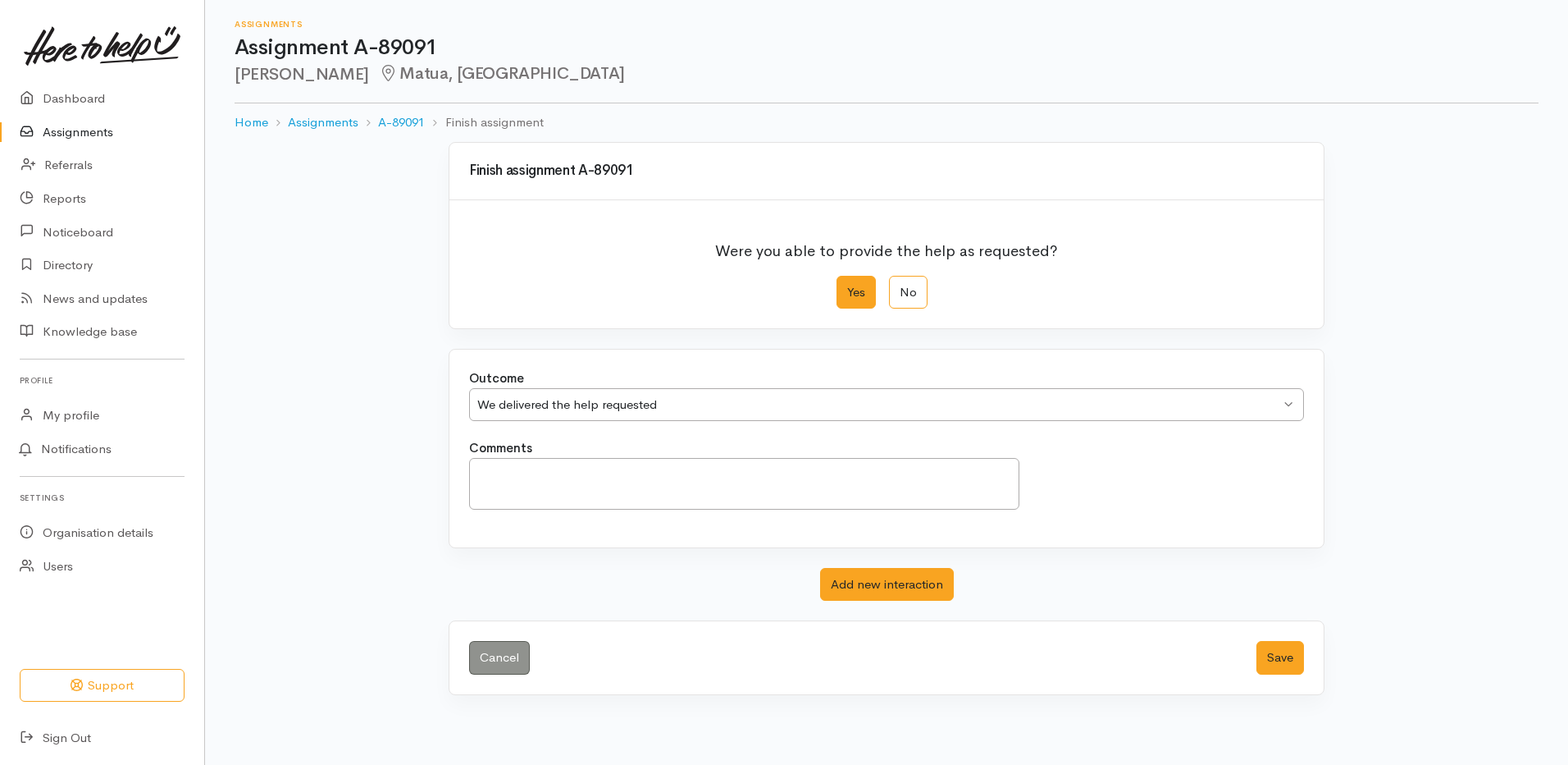
click at [736, 454] on div "Comments" at bounding box center [744, 475] width 570 height 70
click at [728, 472] on textarea "Comments" at bounding box center [745, 483] width 550 height 51
paste textarea "+64 22 188 7825"
drag, startPoint x: 581, startPoint y: 479, endPoint x: 462, endPoint y: 466, distance: 119.7
click at [462, 470] on div "Comments +64 22 188 7825" at bounding box center [744, 475] width 570 height 70
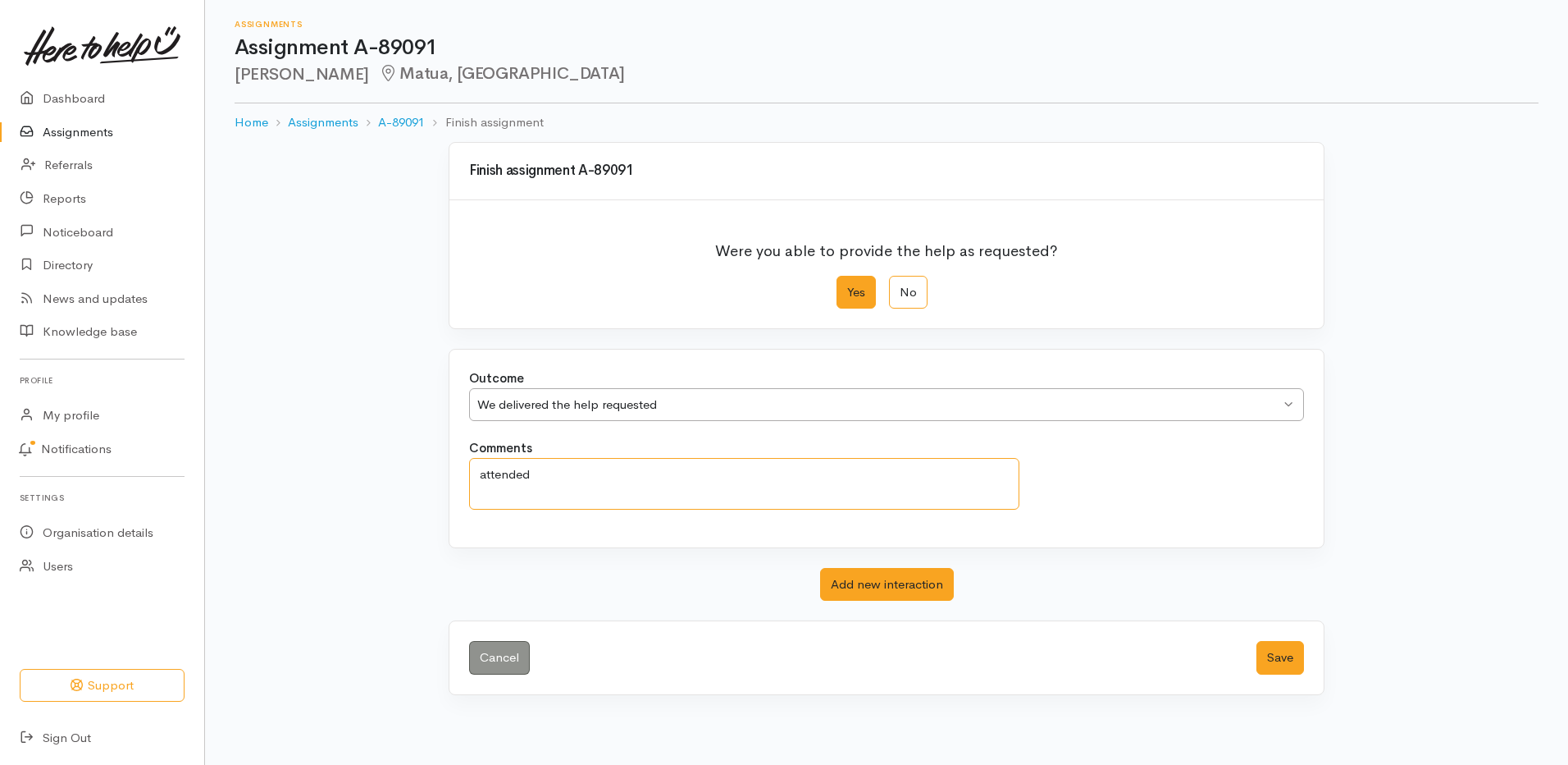
drag, startPoint x: 544, startPoint y: 482, endPoint x: 419, endPoint y: 491, distance: 125.3
click at [419, 491] on div "Finish assignment A-89091 Were you able to provide the help as requested? Yes N…" at bounding box center [887, 419] width 935 height 553
type textarea "attended"
click at [1273, 653] on button "Save" at bounding box center [1281, 657] width 47 height 33
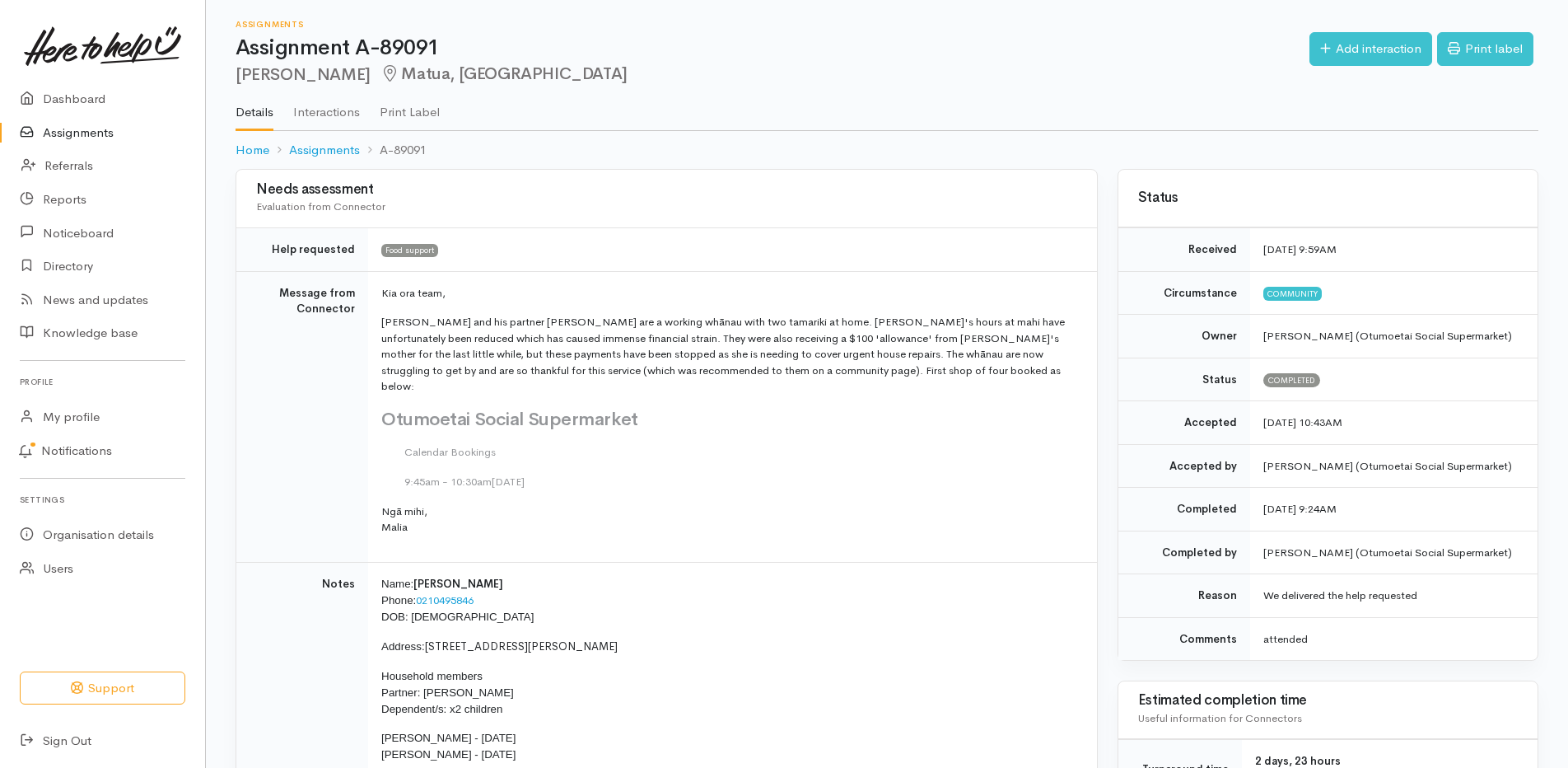
click at [78, 131] on link "Assignments" at bounding box center [102, 132] width 205 height 33
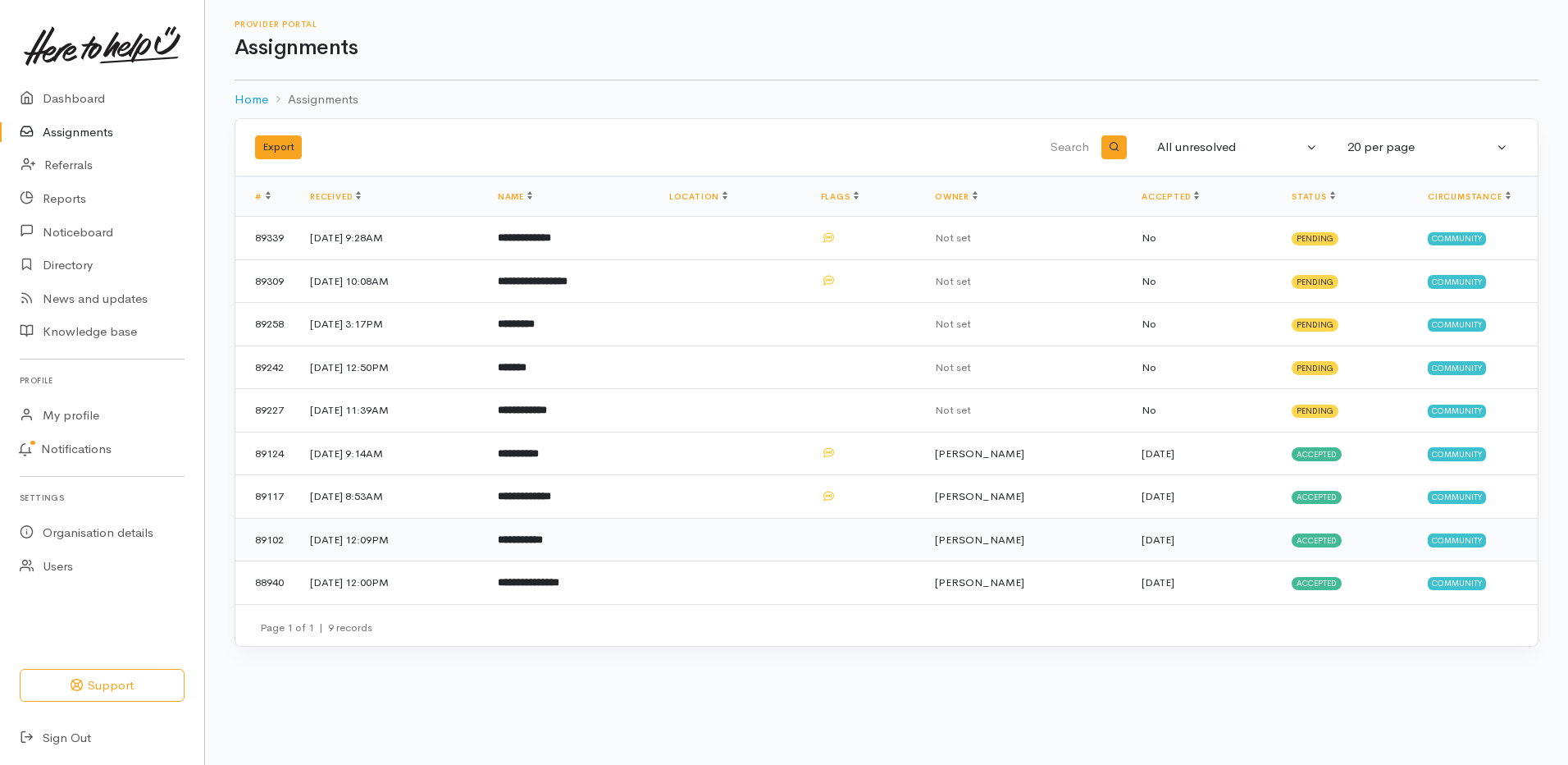
click at [543, 539] on b "**********" at bounding box center [521, 539] width 46 height 10
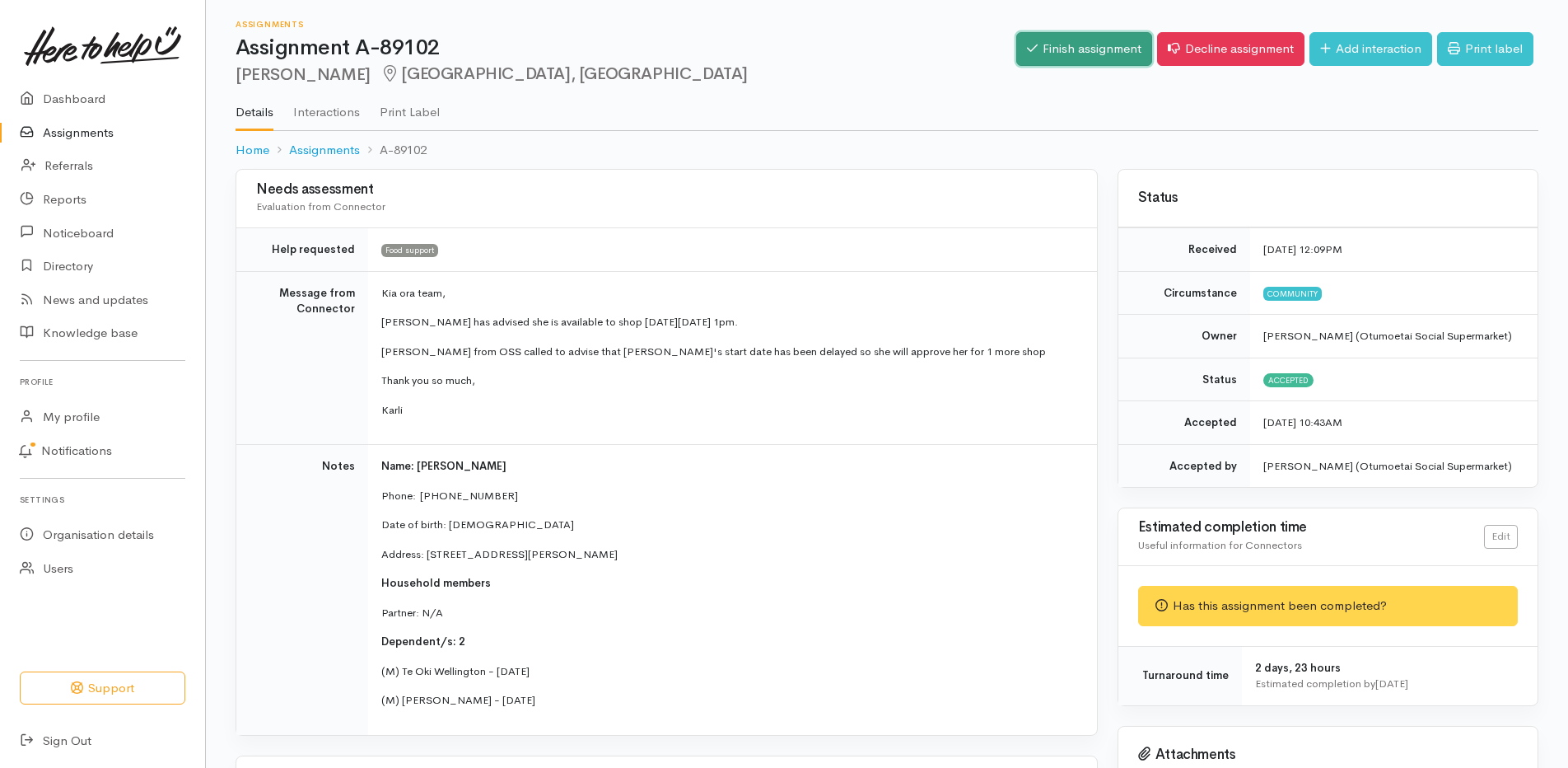
click at [1082, 43] on link "Finish assignment" at bounding box center [1084, 49] width 136 height 33
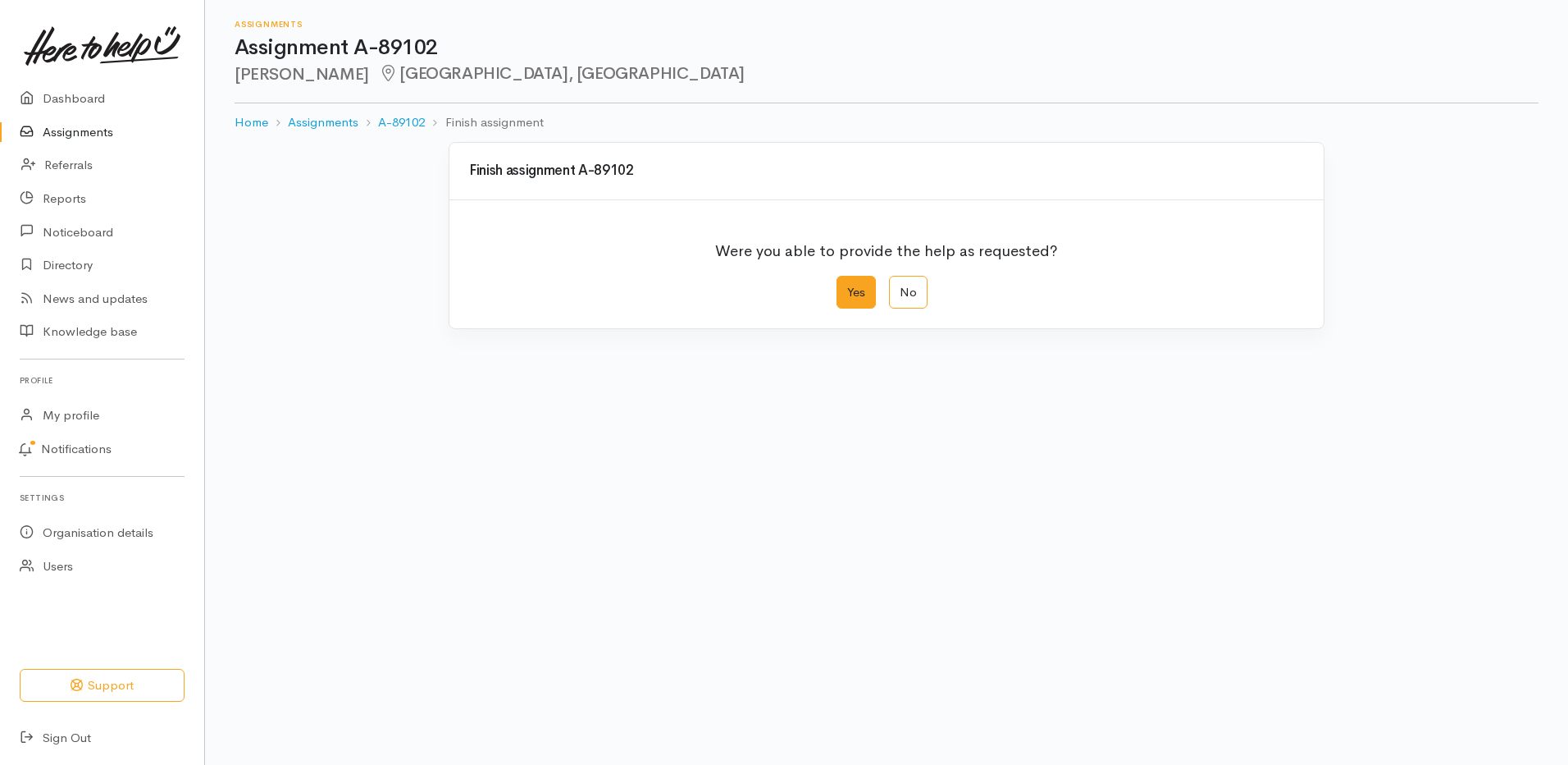
click at [854, 289] on label "Yes" at bounding box center [857, 292] width 40 height 33
click at [847, 287] on input "Yes" at bounding box center [841, 281] width 10 height 10
radio input "true"
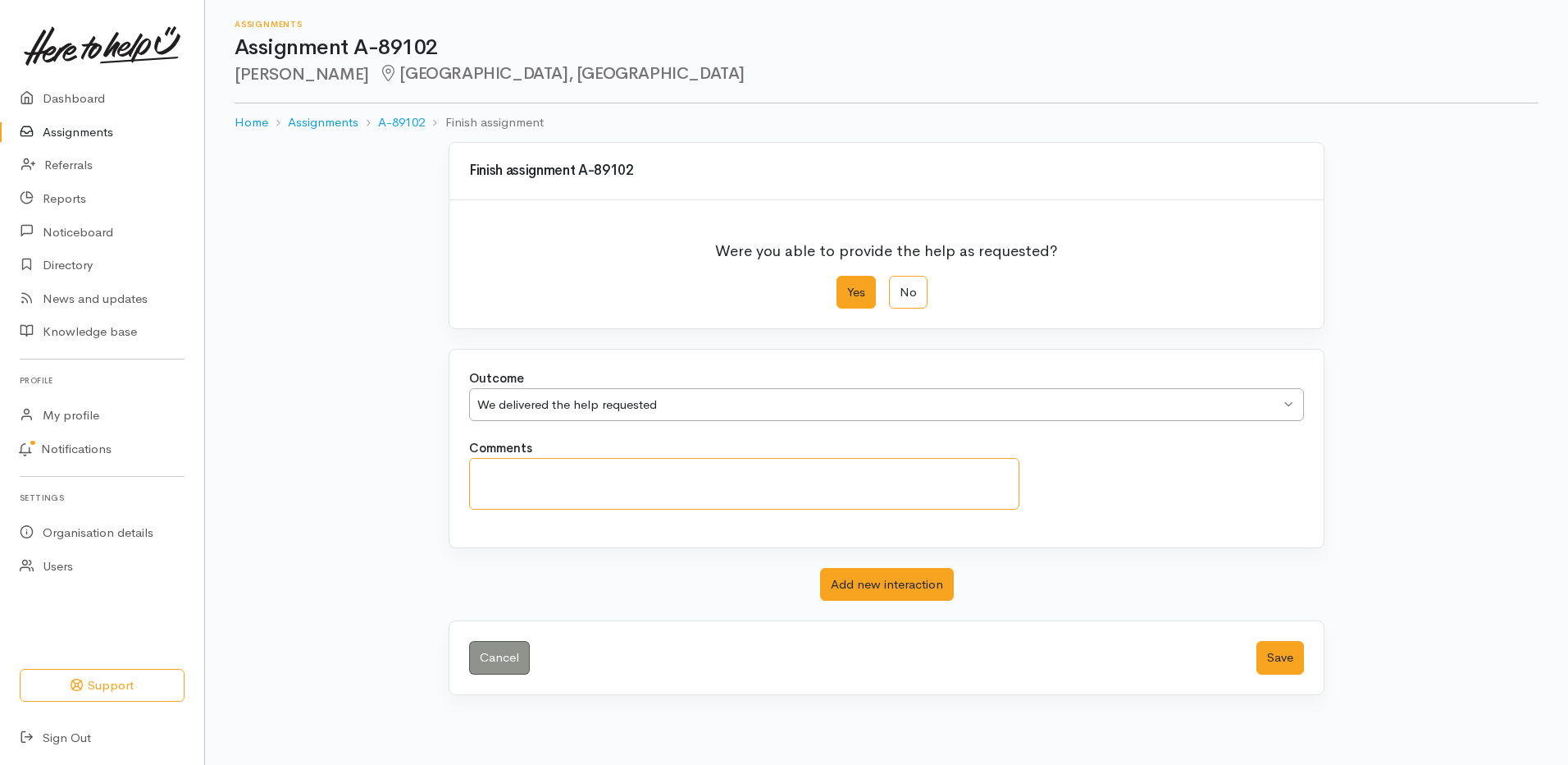
click at [753, 482] on textarea "Comments" at bounding box center [745, 483] width 550 height 51
paste textarea "attended"
type textarea "attended"
click at [1283, 652] on button "Save" at bounding box center [1281, 657] width 47 height 33
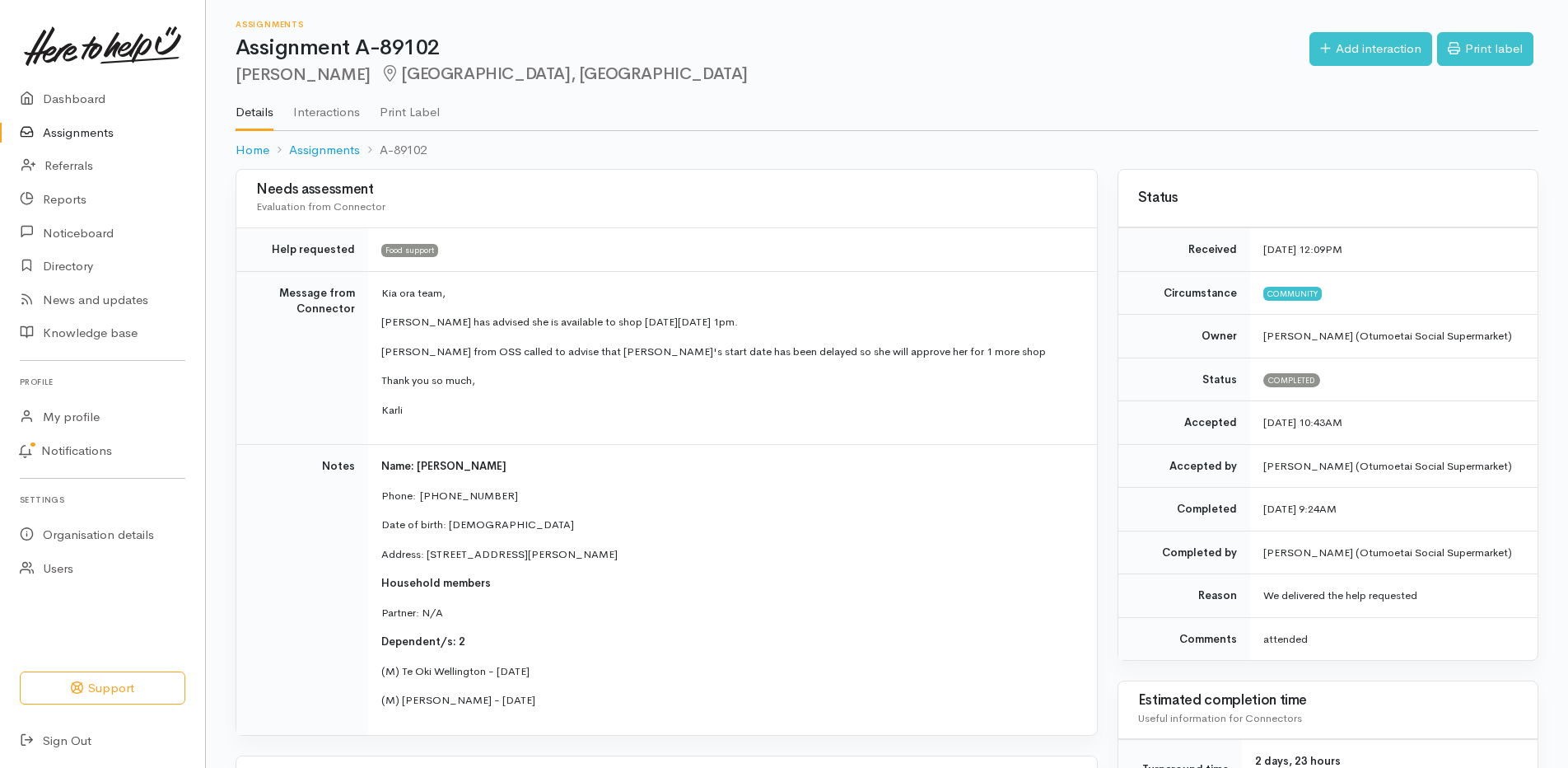
click at [95, 126] on link "Assignments" at bounding box center [102, 132] width 205 height 33
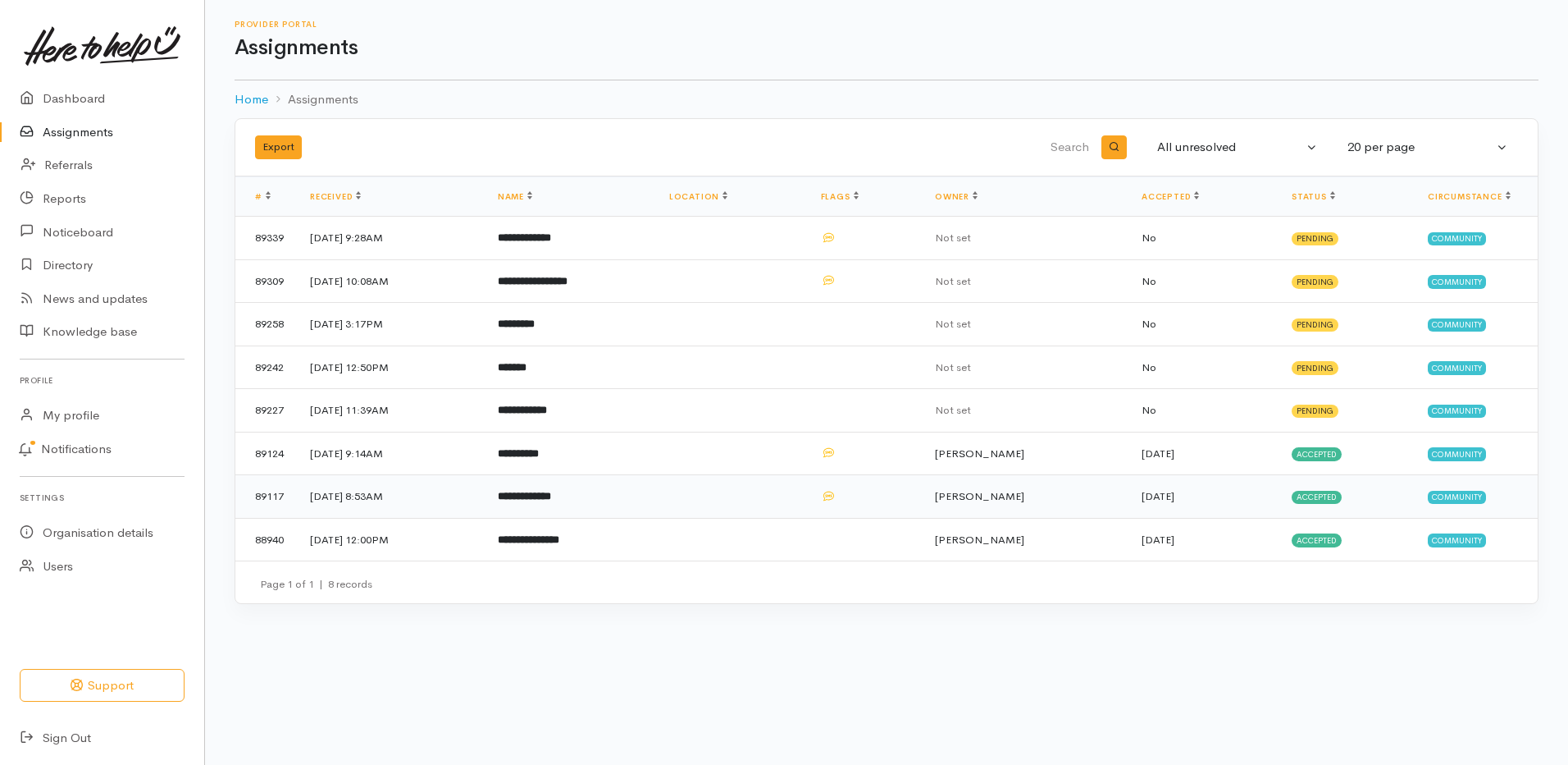
click at [551, 494] on b "**********" at bounding box center [525, 495] width 53 height 10
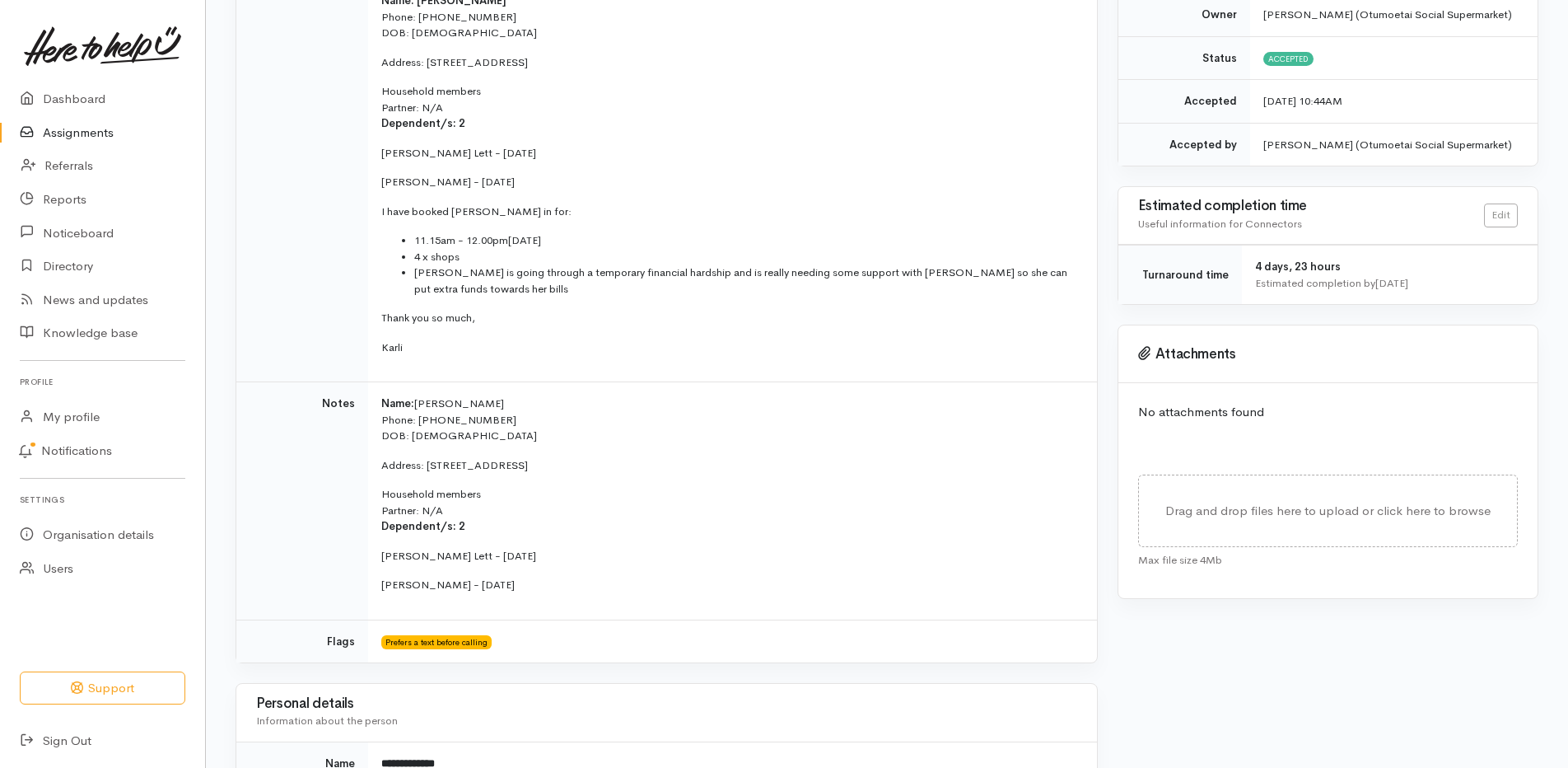
scroll to position [330, 0]
